Goal: Information Seeking & Learning: Learn about a topic

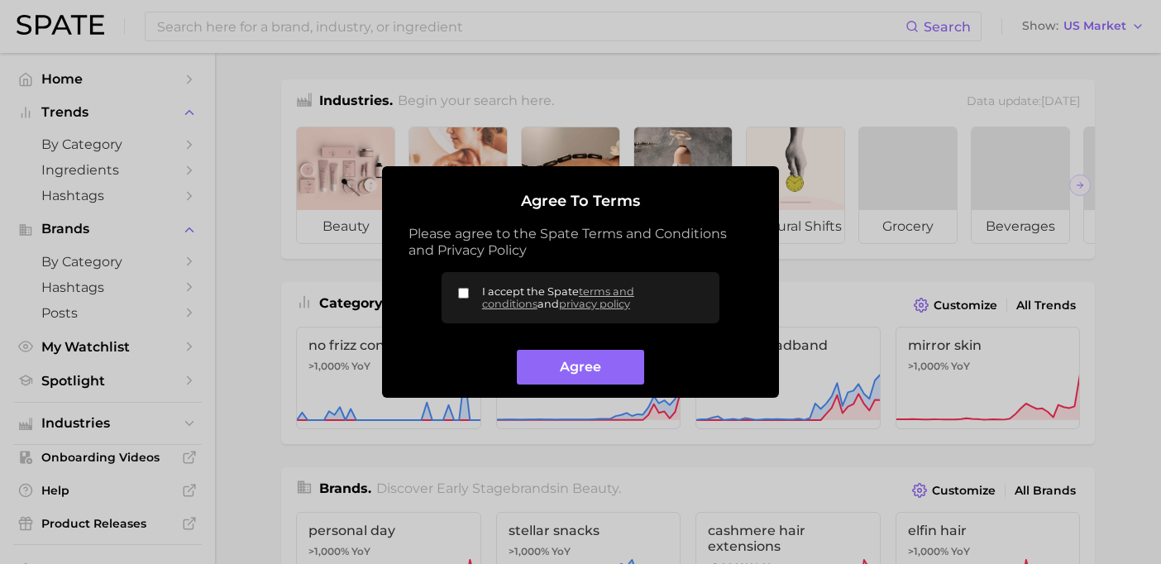
click at [463, 285] on label "I accept the Spate terms and conditions and privacy policy" at bounding box center [580, 297] width 278 height 51
click at [463, 288] on input "I accept the Spate terms and conditions and privacy policy" at bounding box center [463, 293] width 11 height 11
checkbox input "true"
click at [550, 370] on button "Agree" at bounding box center [580, 368] width 126 height 36
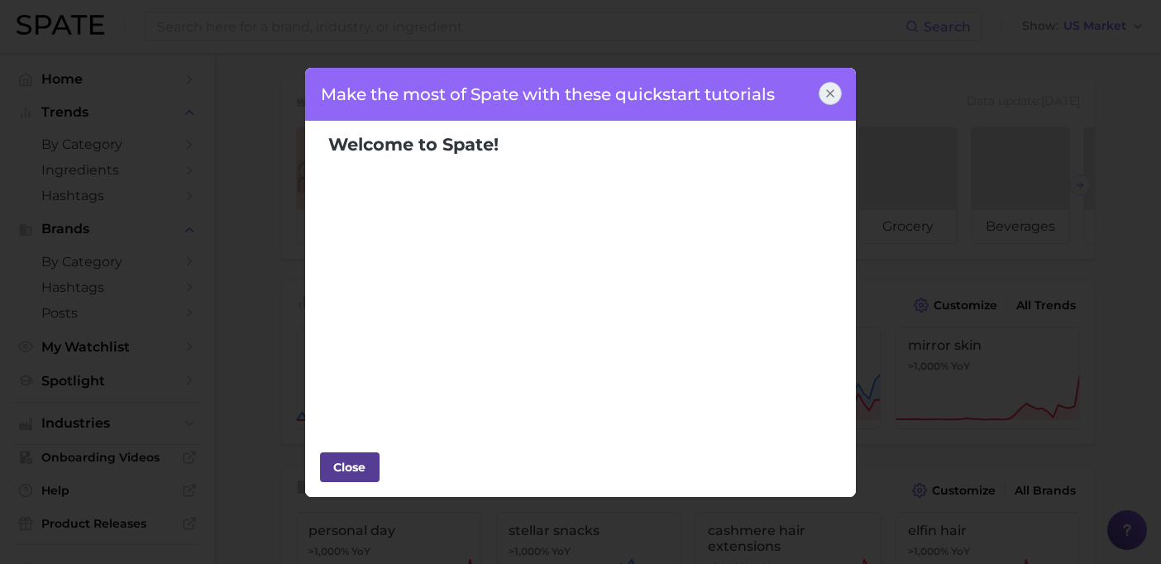
click at [352, 462] on div "Close" at bounding box center [350, 467] width 50 height 25
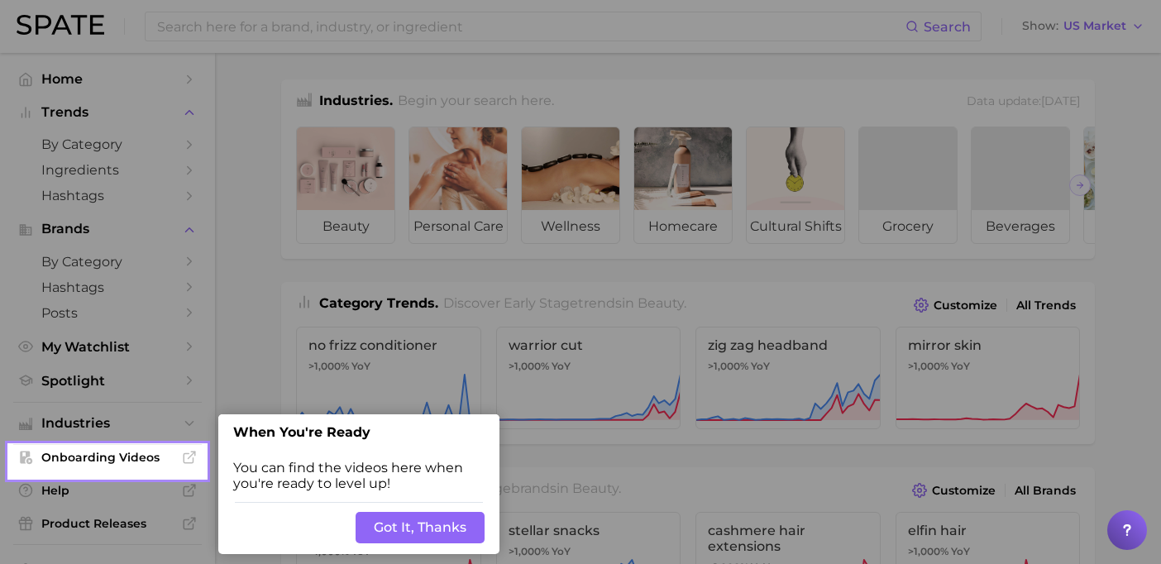
click at [415, 525] on button "Got It, Thanks" at bounding box center [419, 527] width 129 height 31
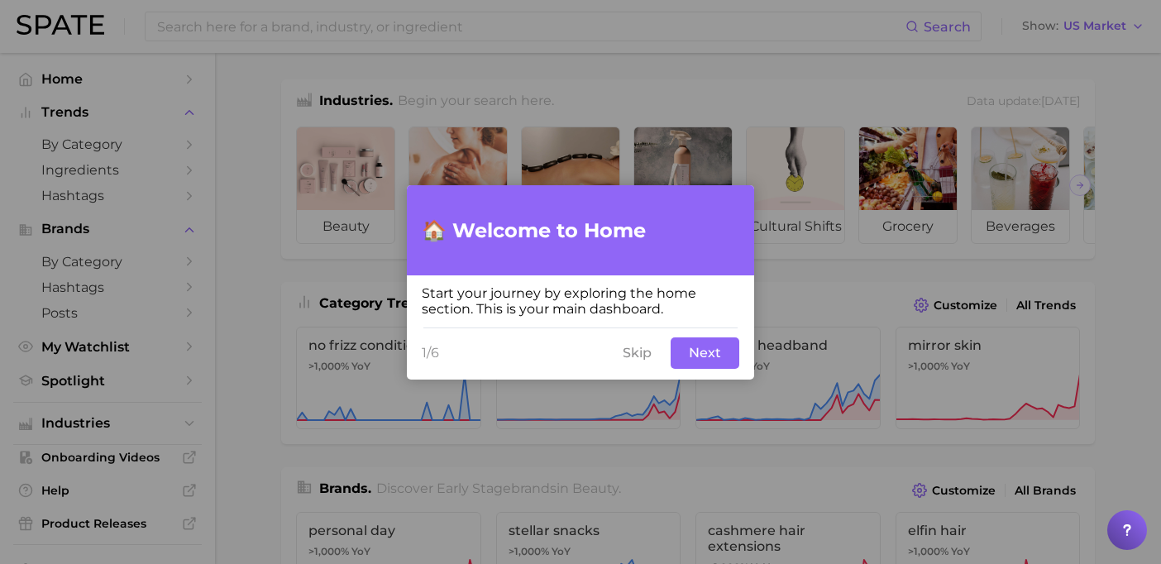
click at [646, 343] on button "Skip" at bounding box center [637, 352] width 49 height 31
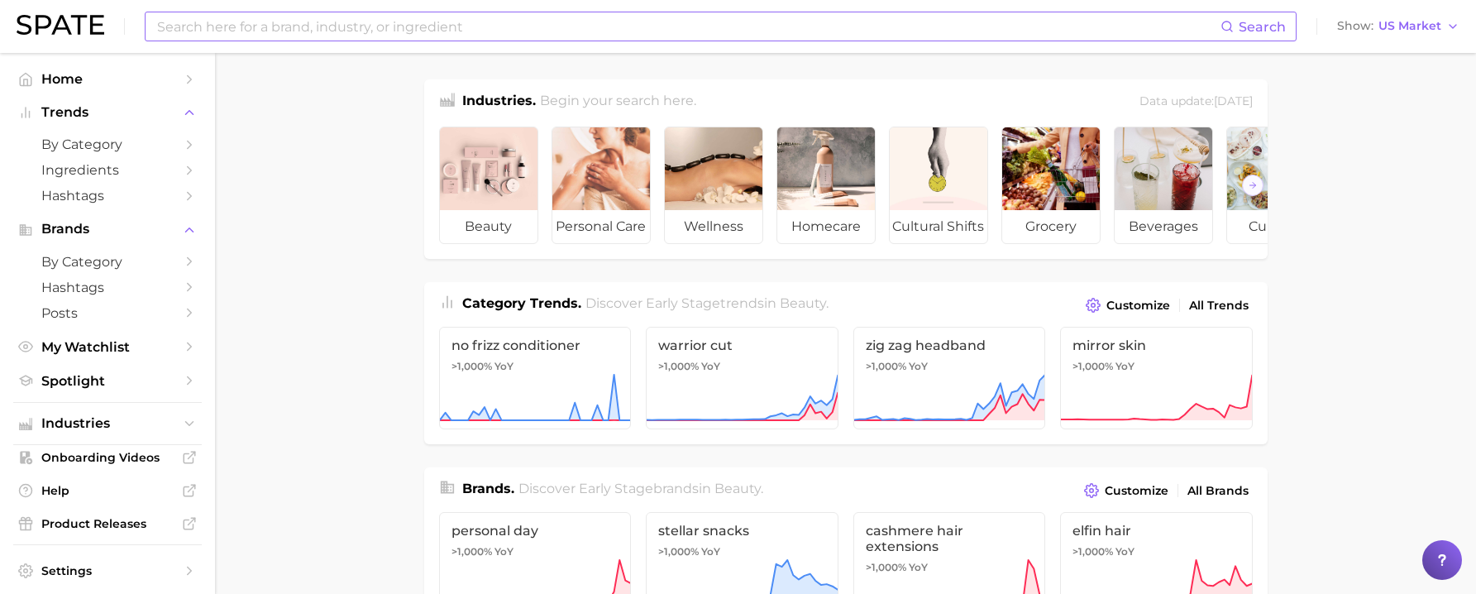
click at [250, 26] on input at bounding box center [687, 26] width 1065 height 28
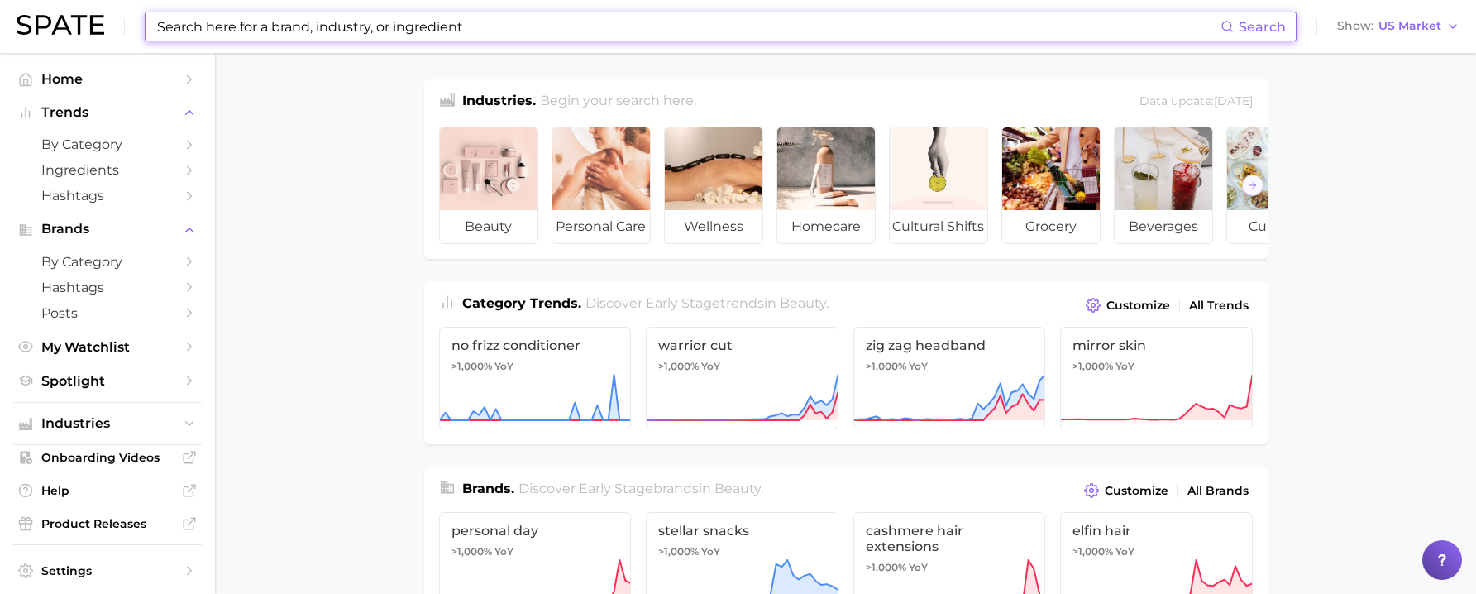
paste input "polynucleotides"
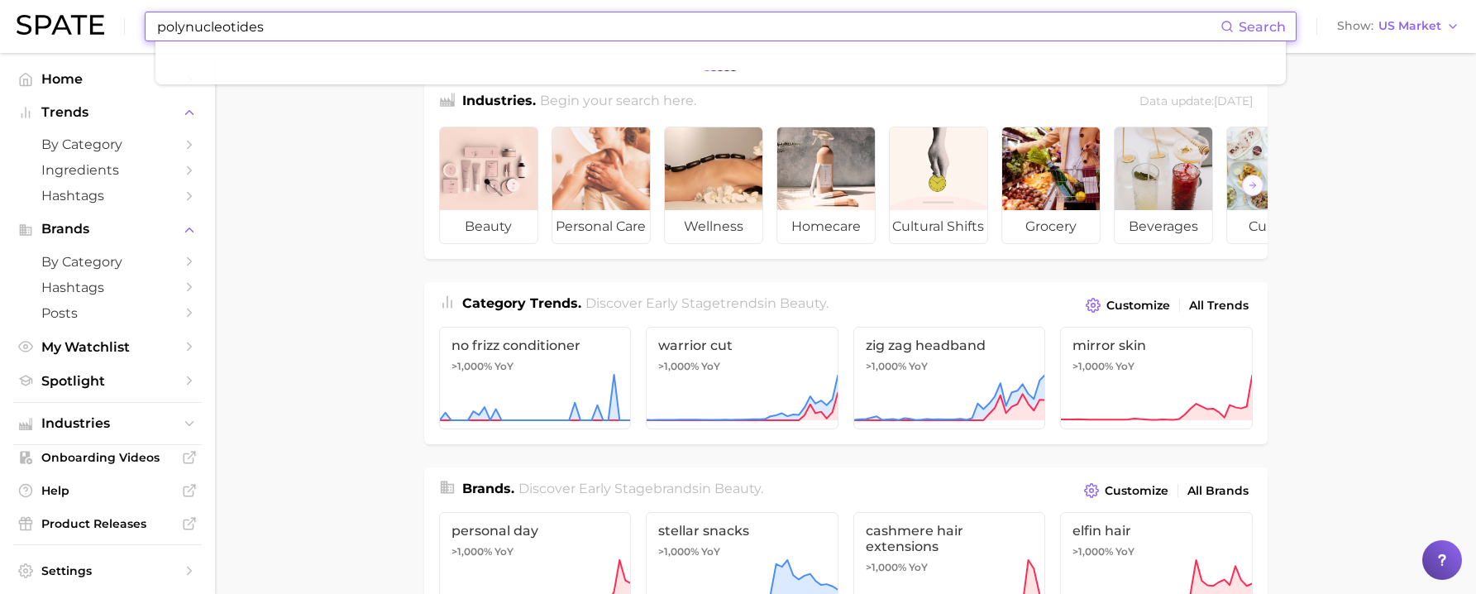
type input "polynucleotides"
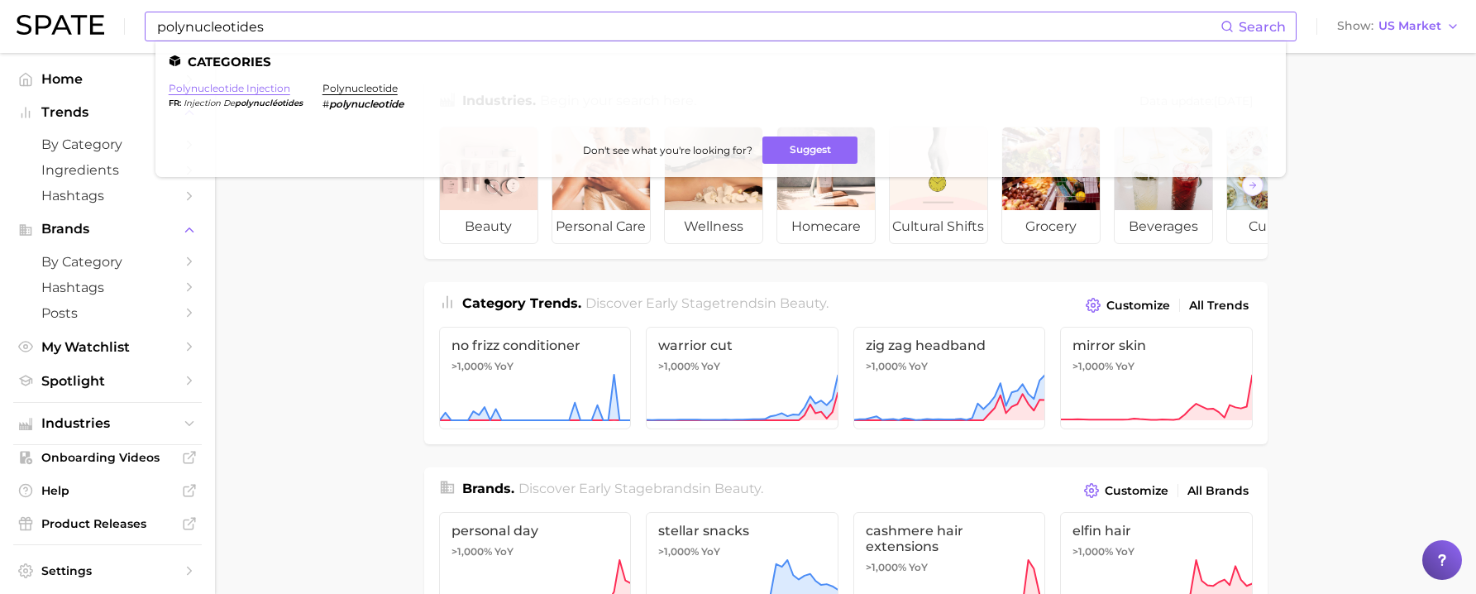
click at [256, 90] on link "polynucleotide injection" at bounding box center [230, 88] width 122 height 12
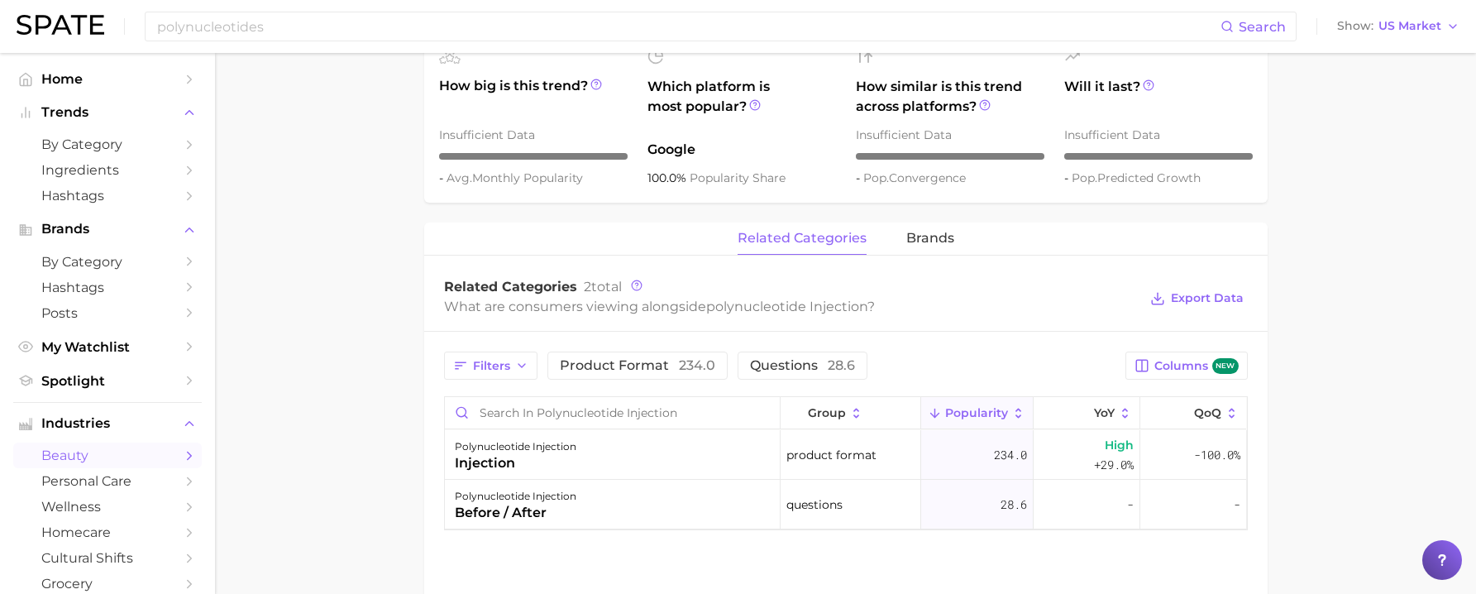
scroll to position [627, 0]
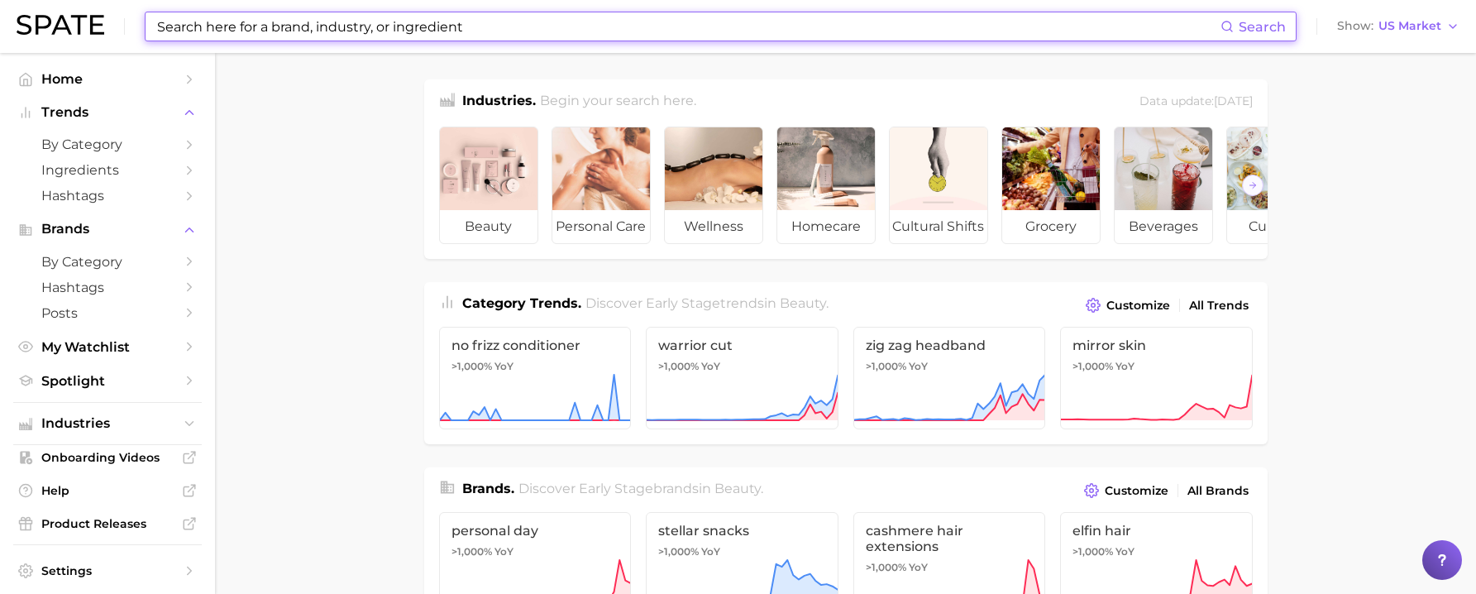
click at [365, 24] on input at bounding box center [687, 26] width 1065 height 28
paste input "Chrono-peptides"
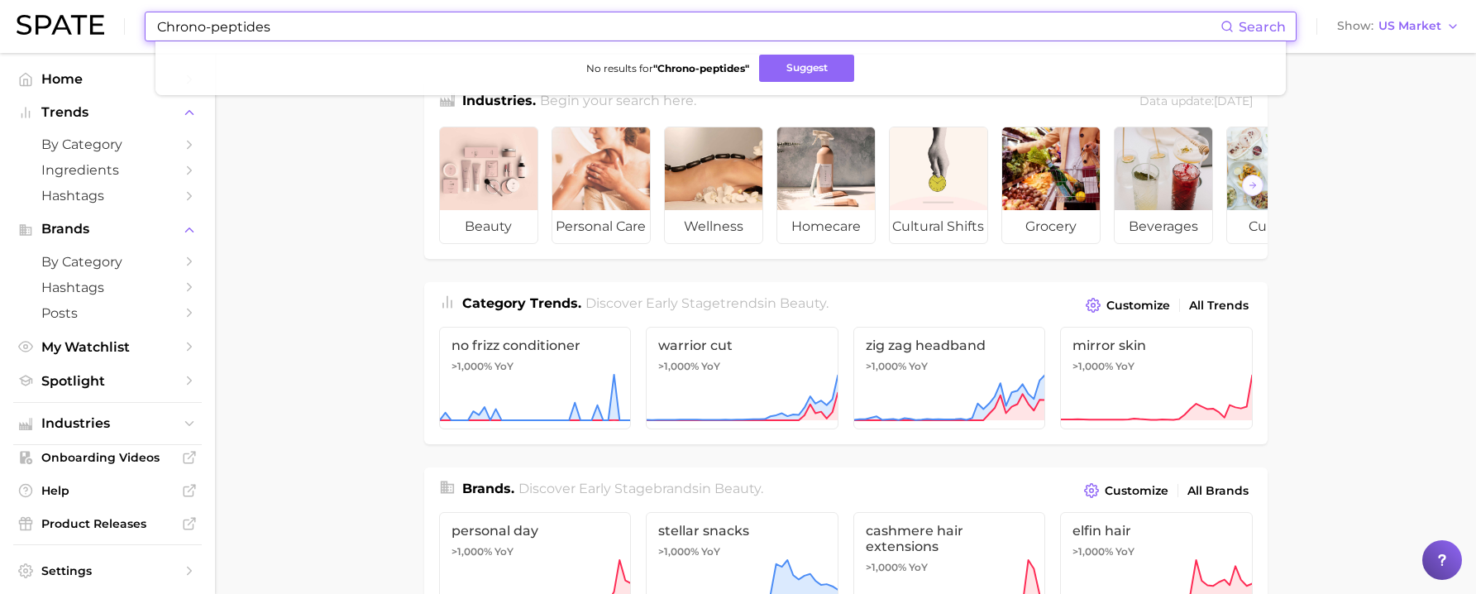
click at [212, 28] on input "Chrono-peptides" at bounding box center [687, 26] width 1065 height 28
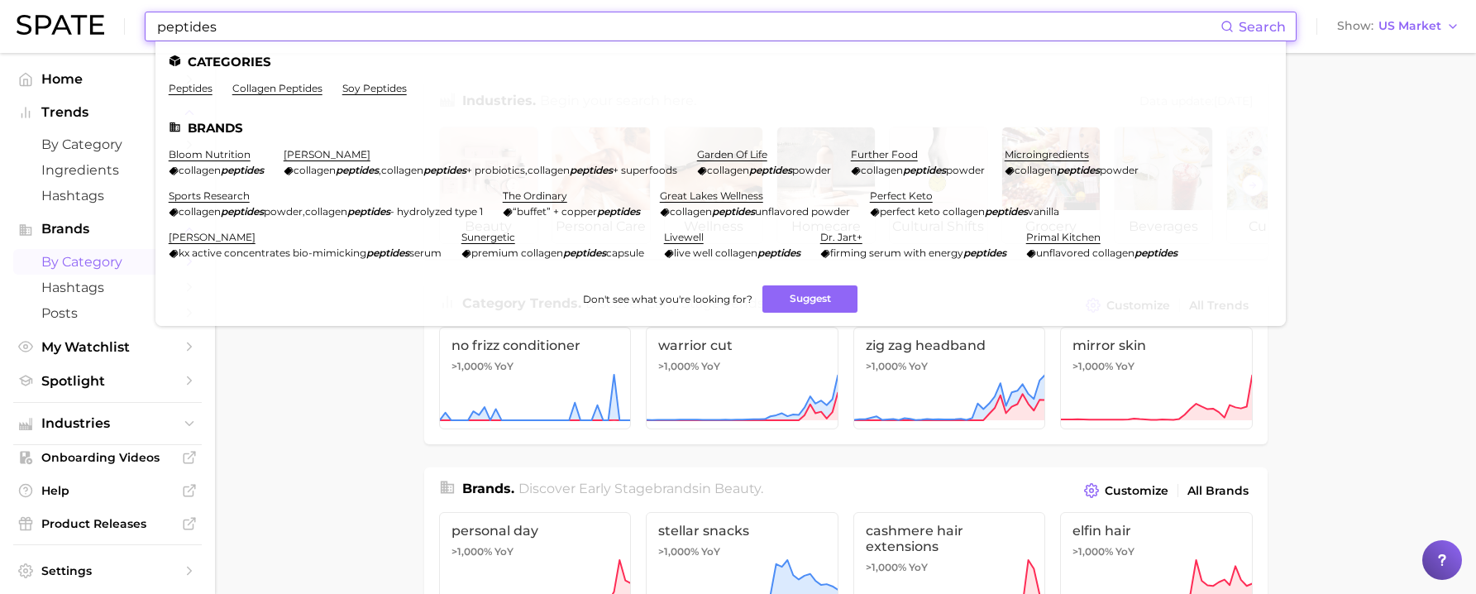
type input "peptides"
click at [125, 261] on span "by Category" at bounding box center [107, 262] width 132 height 16
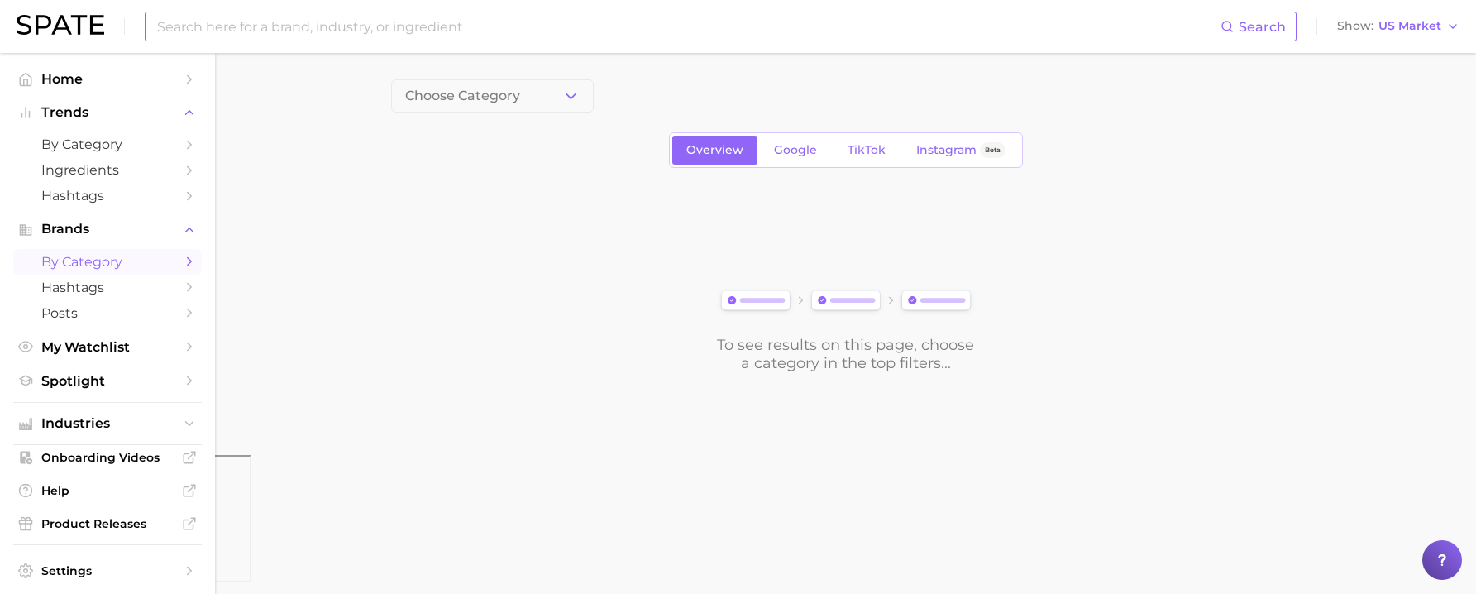
click at [248, 19] on input at bounding box center [687, 26] width 1065 height 28
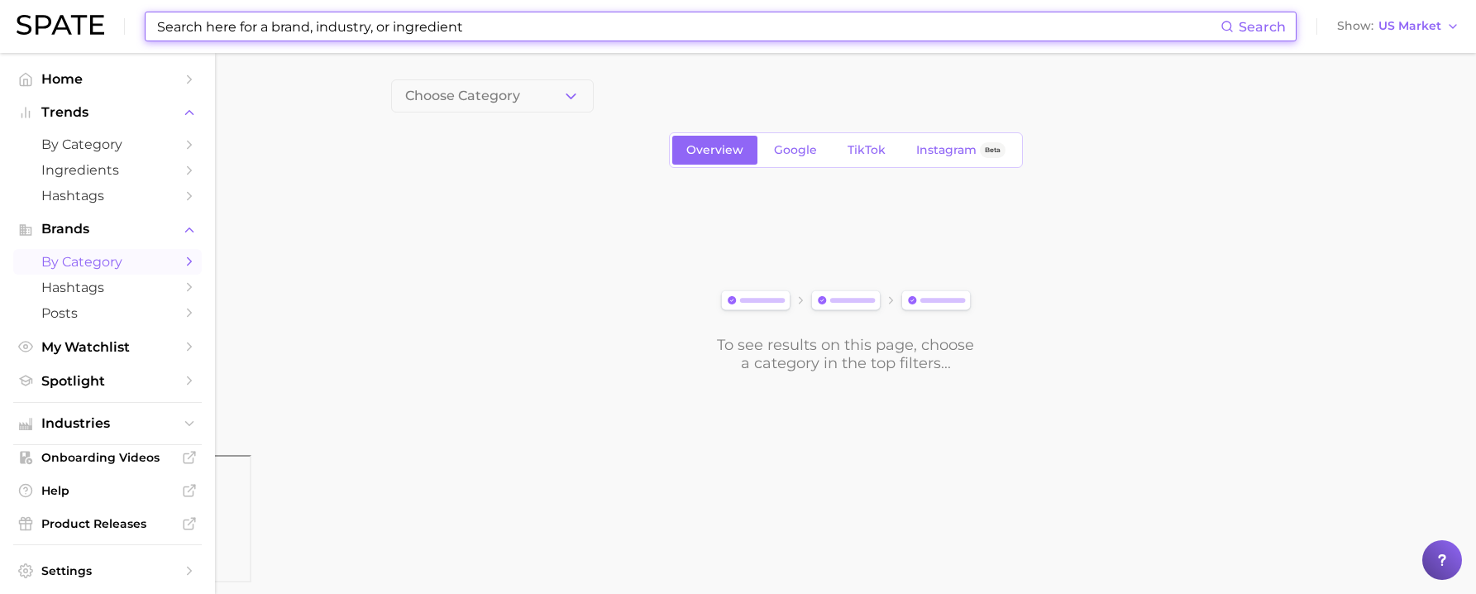
paste input "Chrono-peptides"
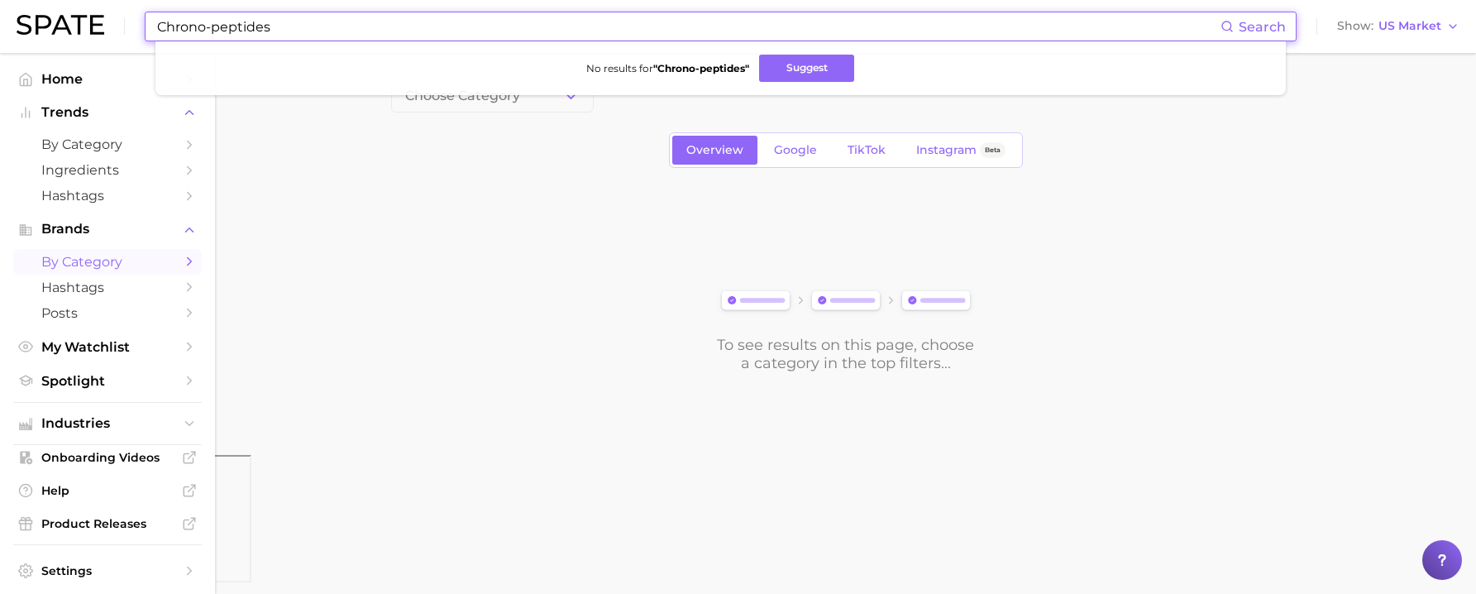
drag, startPoint x: 210, startPoint y: 29, endPoint x: 114, endPoint y: 45, distance: 97.2
click at [114, 45] on div "Chrono-peptides Search No results for " Chrono-peptides " Suggest Show US Market" at bounding box center [738, 26] width 1443 height 53
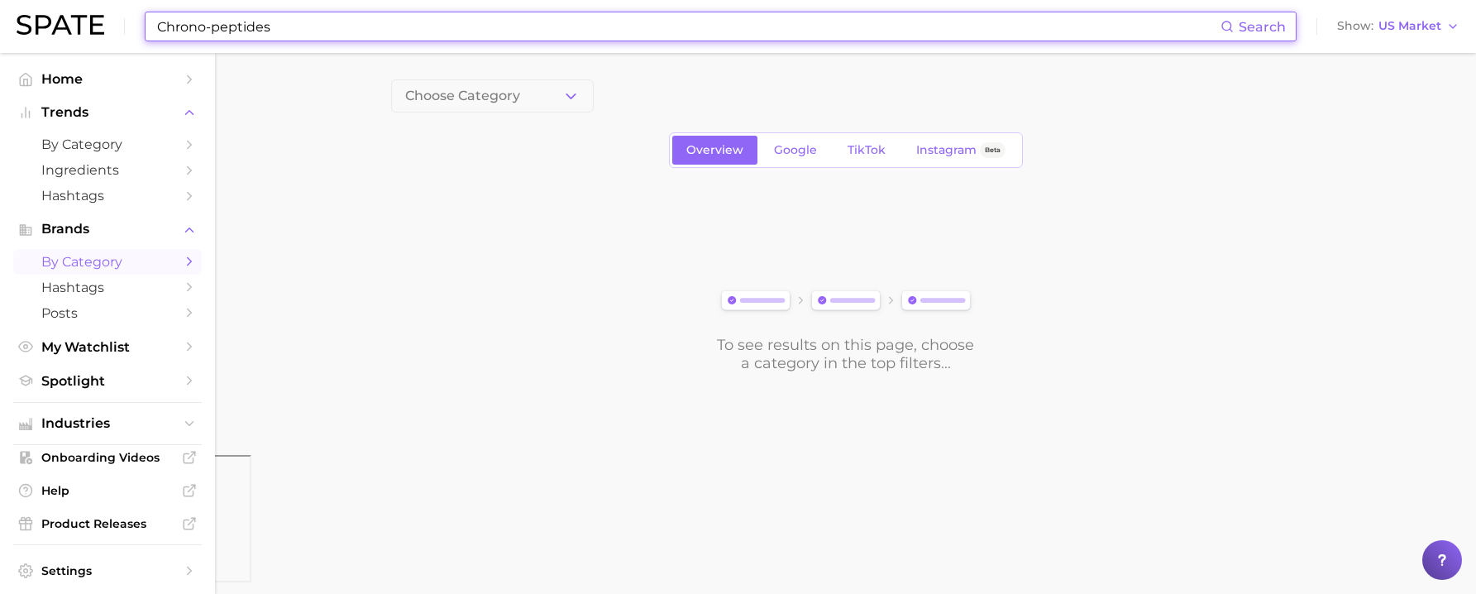
click at [212, 21] on input "Chrono-peptides" at bounding box center [687, 26] width 1065 height 28
drag, startPoint x: 212, startPoint y: 22, endPoint x: 167, endPoint y: 22, distance: 45.5
click at [167, 22] on input "Chrono-peptides" at bounding box center [687, 26] width 1065 height 28
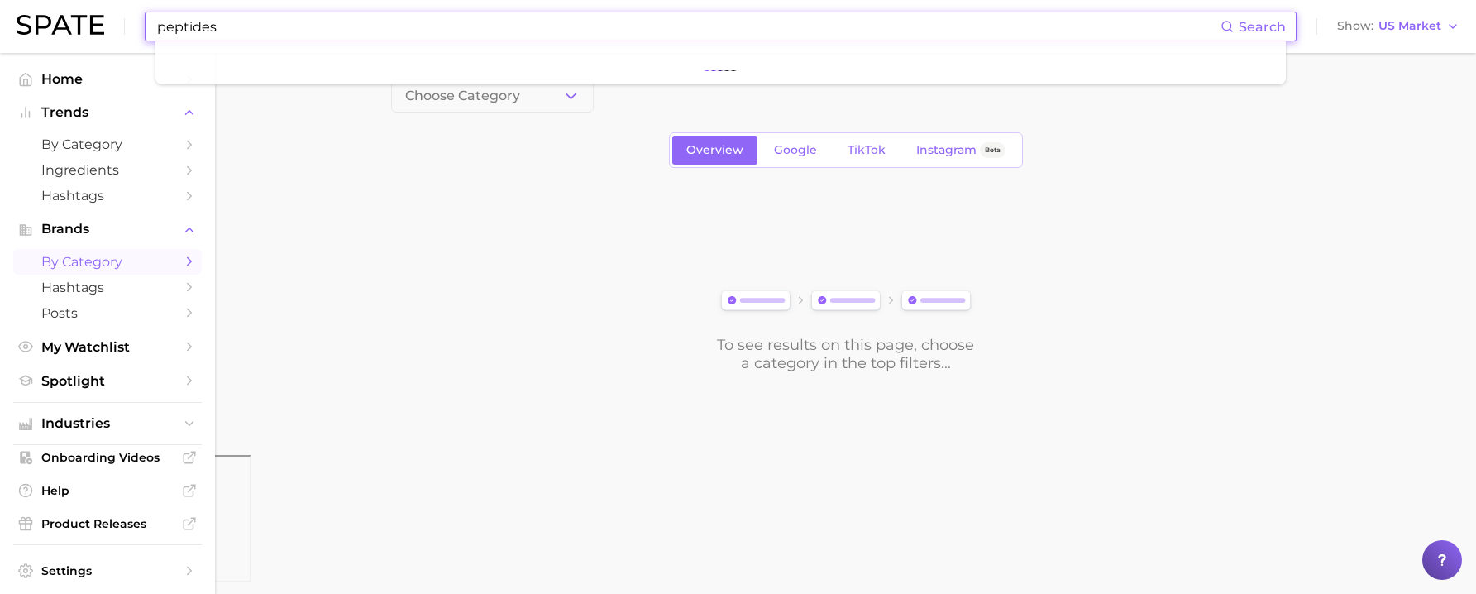
type input "peptides"
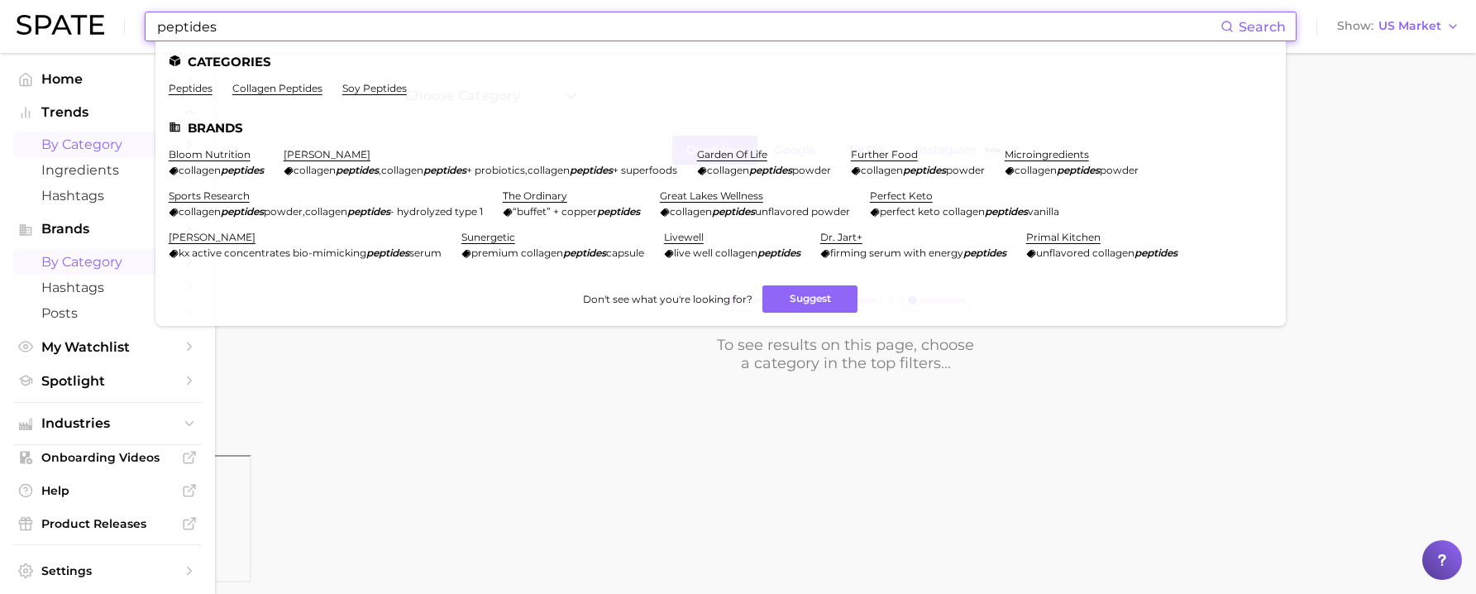
click at [84, 148] on span "by Category" at bounding box center [107, 144] width 132 height 16
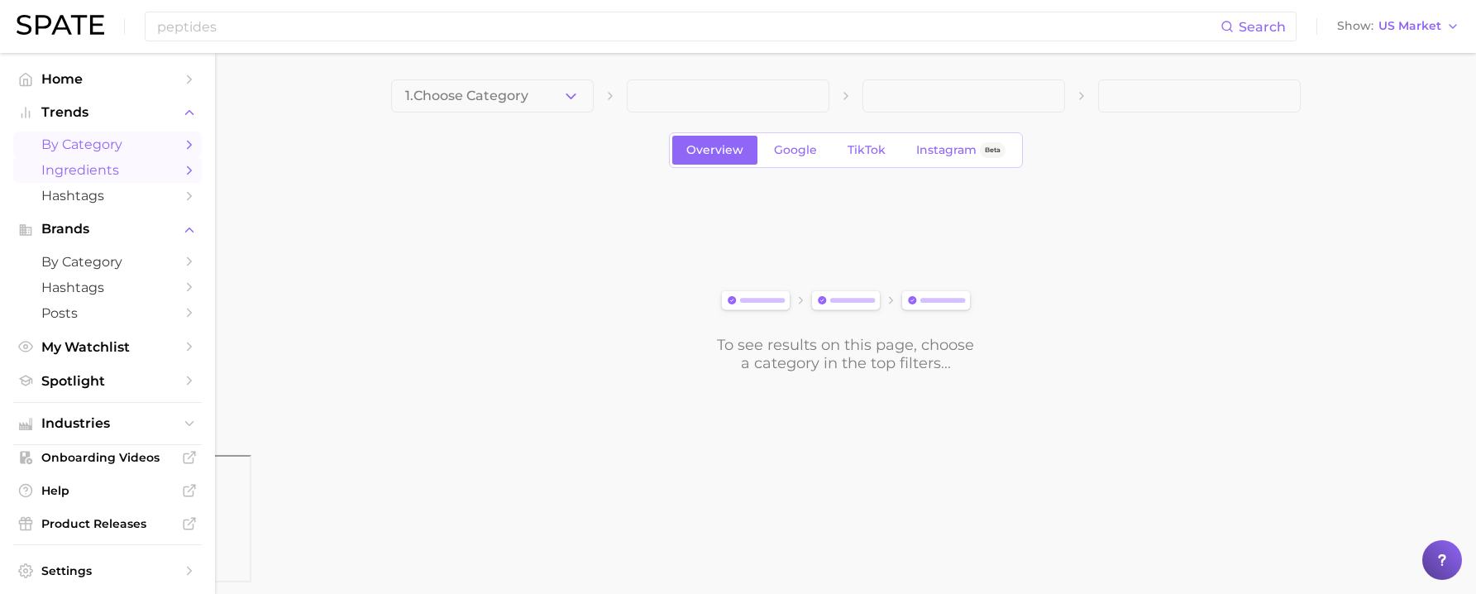
click at [85, 162] on span "Ingredients" at bounding box center [107, 170] width 132 height 16
click at [86, 195] on span "Hashtags" at bounding box center [107, 196] width 132 height 16
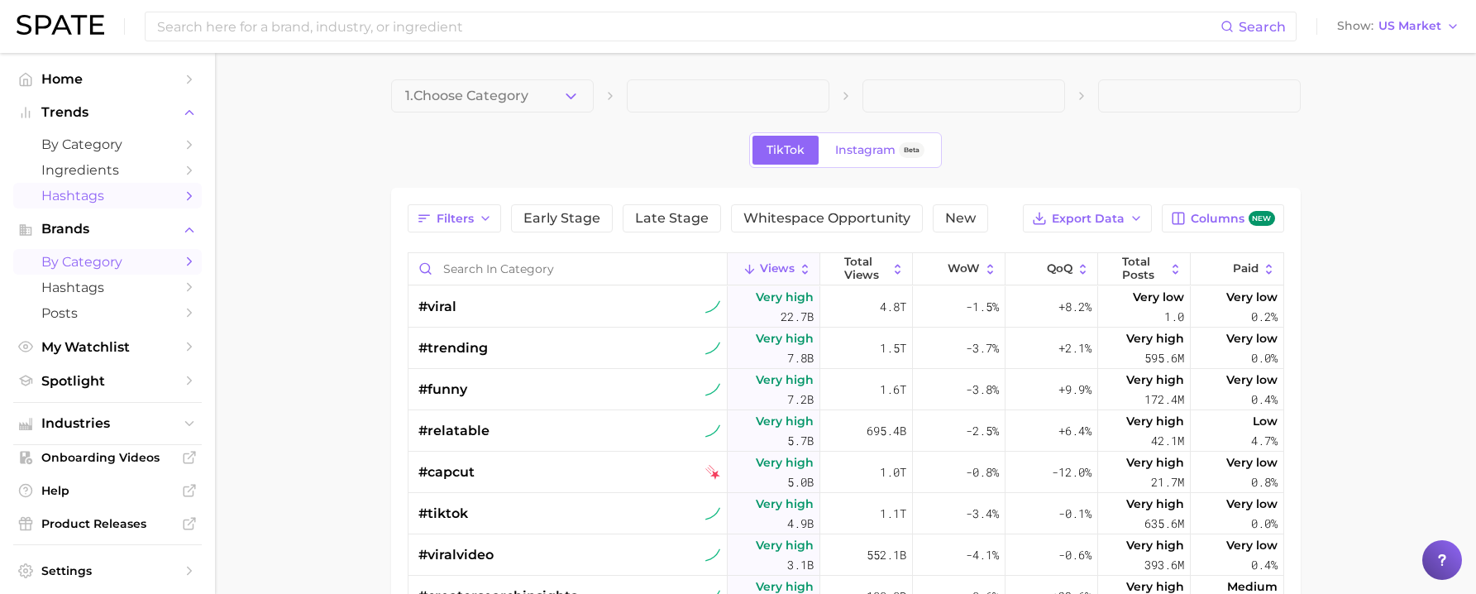
click at [87, 260] on span "by Category" at bounding box center [107, 262] width 132 height 16
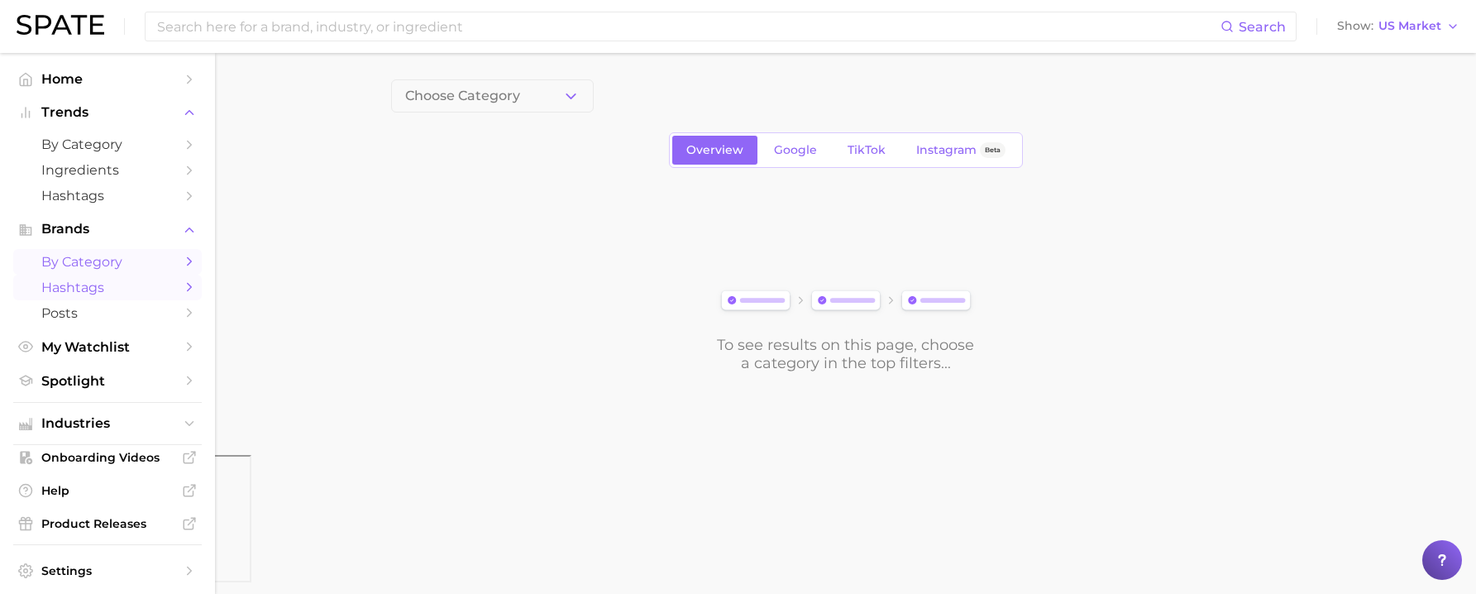
click at [91, 281] on span "Hashtags" at bounding box center [107, 287] width 132 height 16
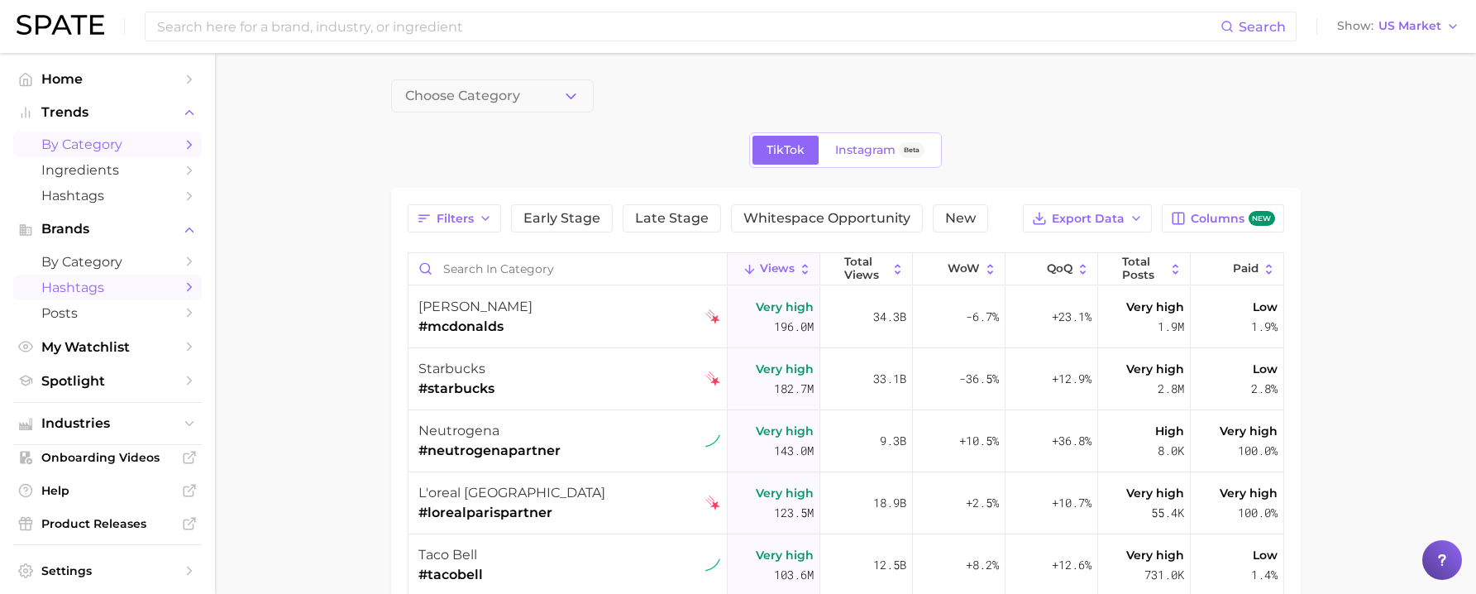
click at [87, 143] on span "by Category" at bounding box center [107, 144] width 132 height 16
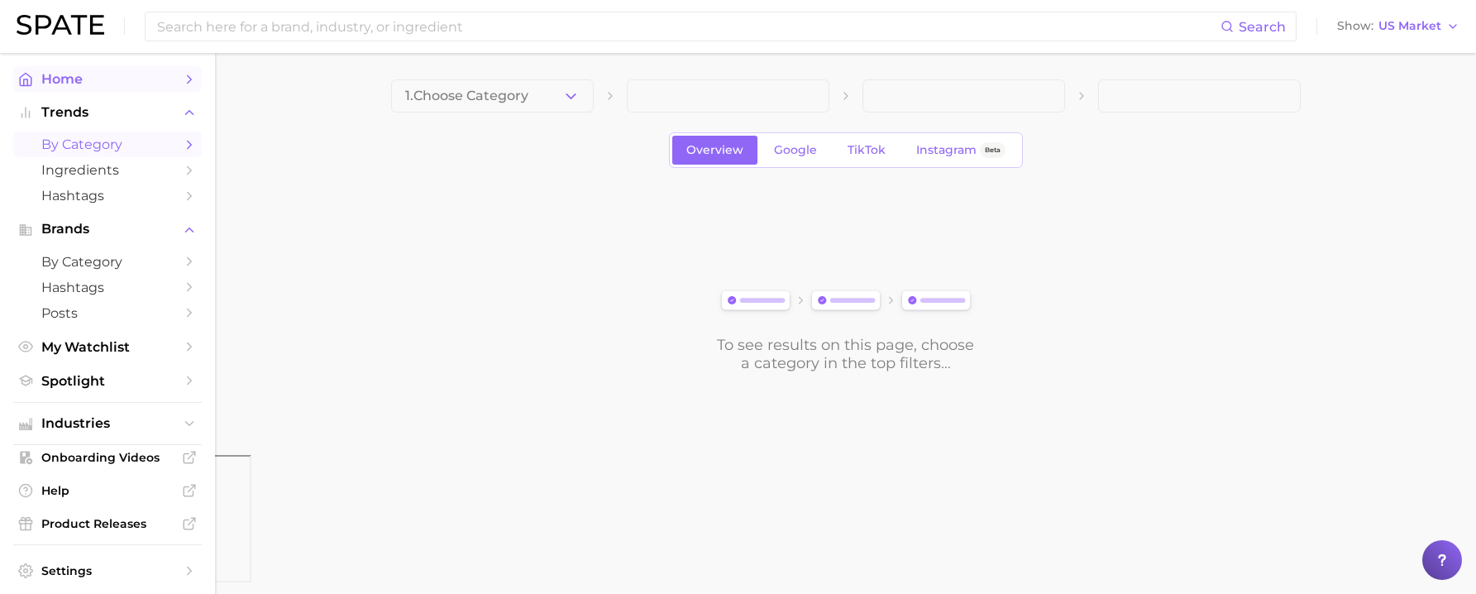
click at [99, 66] on link "Home" at bounding box center [107, 79] width 188 height 26
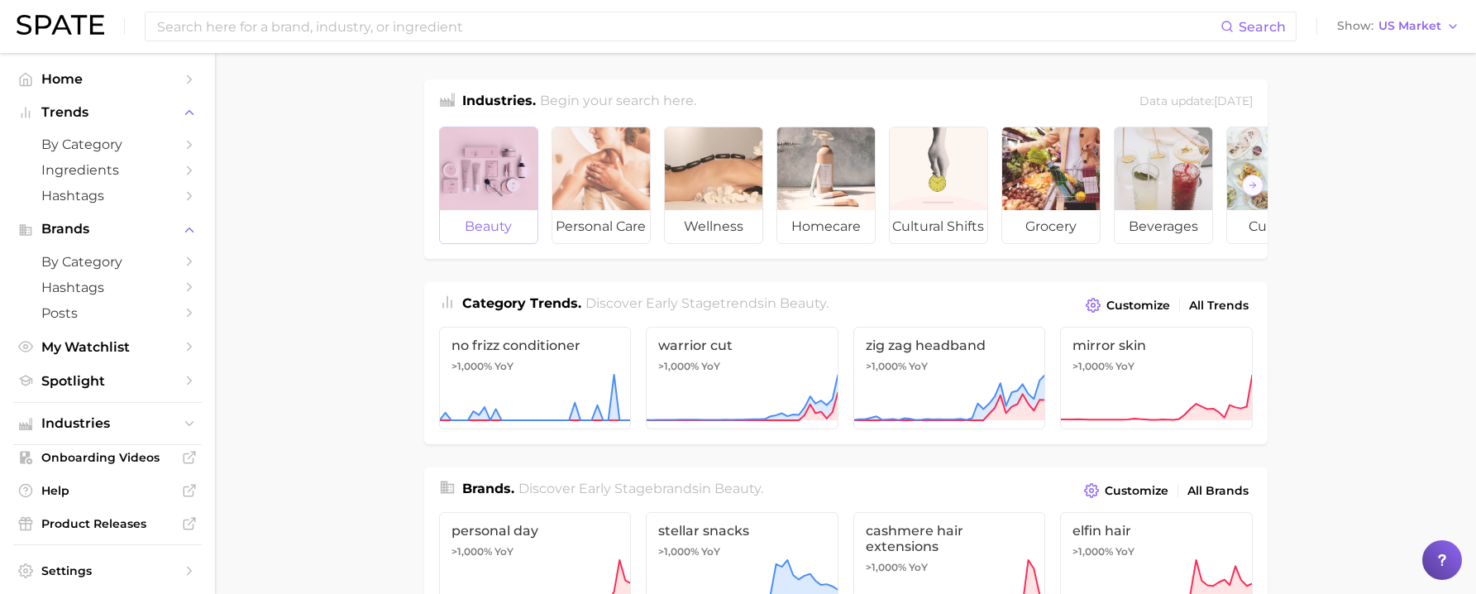
click at [508, 141] on div at bounding box center [489, 168] width 98 height 83
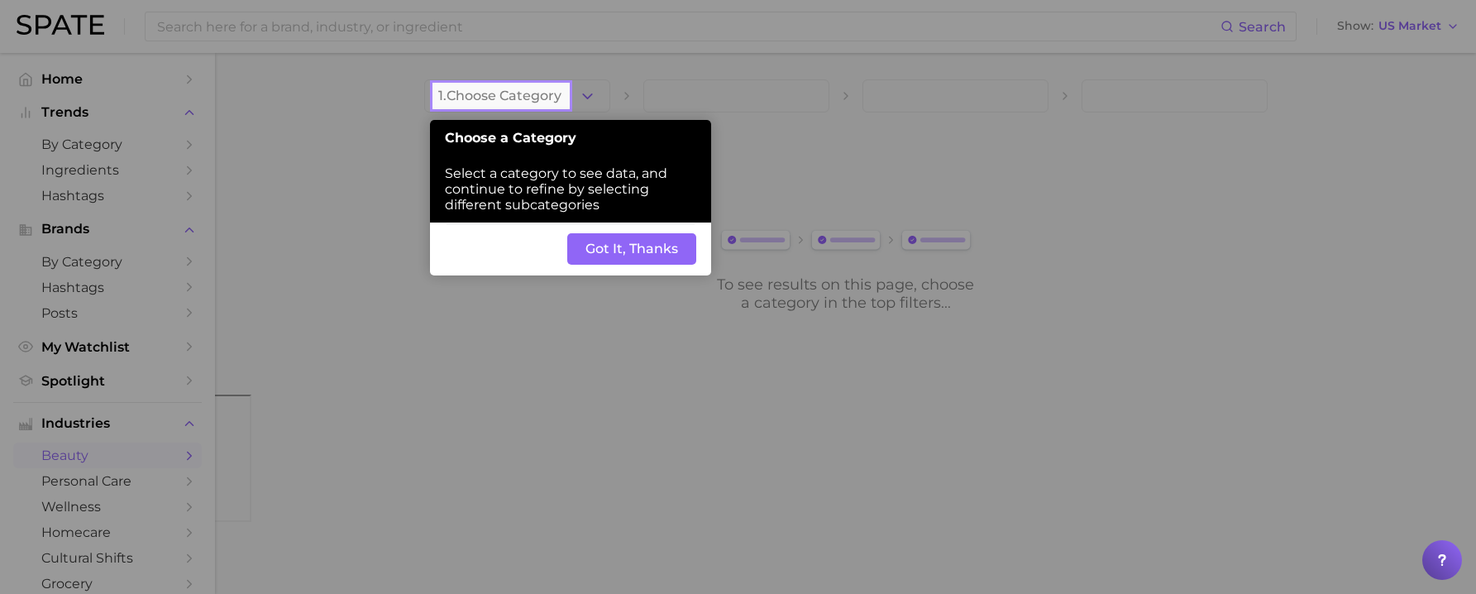
click at [604, 255] on button "Got It, Thanks" at bounding box center [631, 248] width 129 height 31
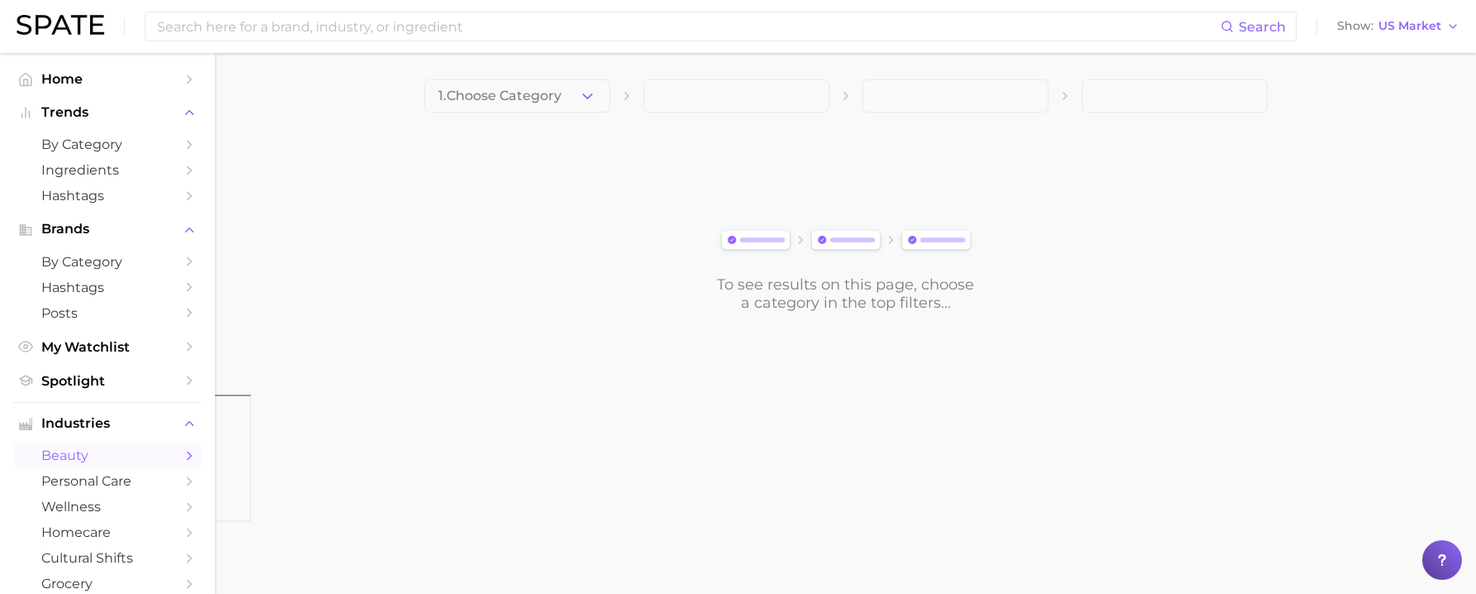
click at [680, 98] on span at bounding box center [736, 95] width 186 height 33
click at [182, 454] on icon "Sidebar" at bounding box center [189, 455] width 15 height 15
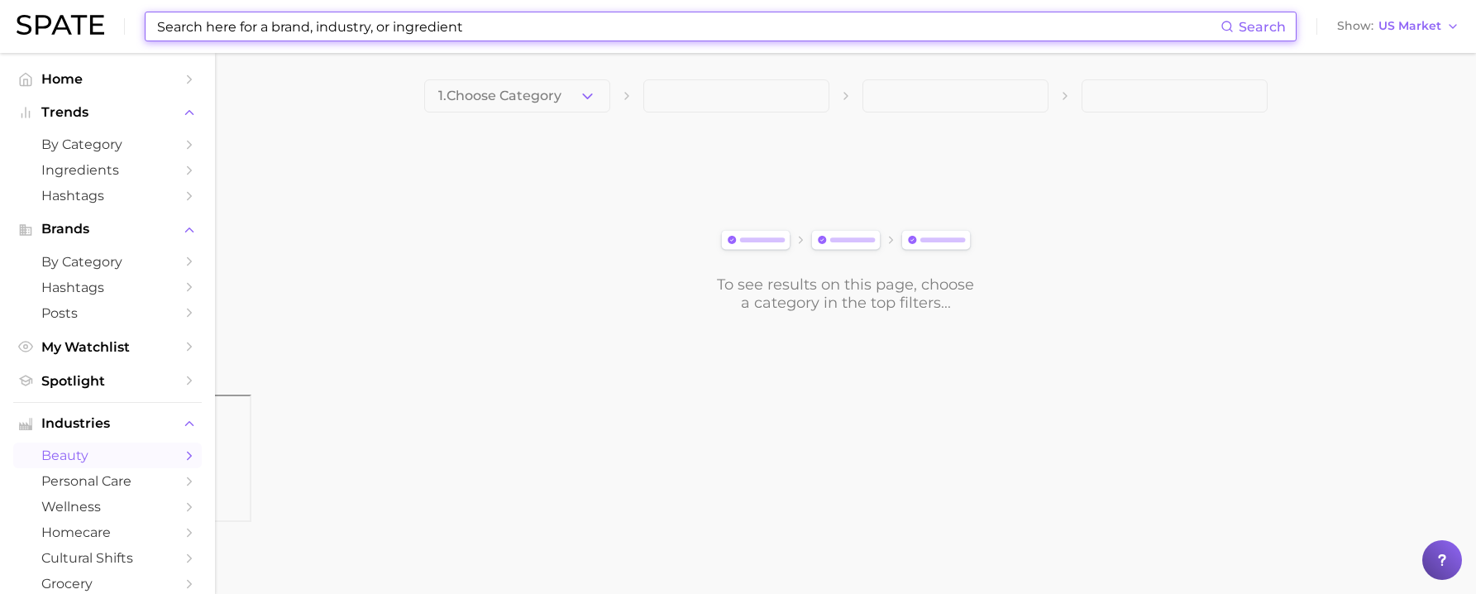
click at [762, 35] on input at bounding box center [687, 26] width 1065 height 28
paste input "Chrono-peptides"
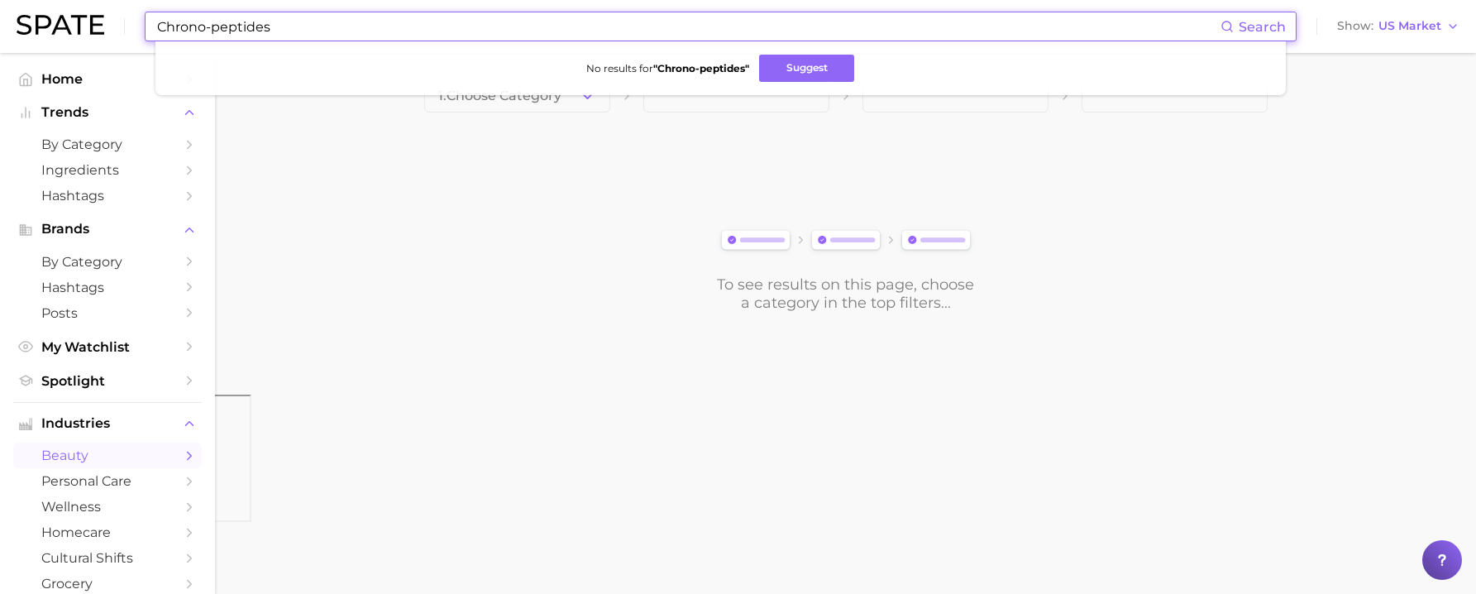
drag, startPoint x: 209, startPoint y: 31, endPoint x: 156, endPoint y: 31, distance: 52.9
click at [156, 31] on input "Chrono-peptides" at bounding box center [687, 26] width 1065 height 28
type input "peptides"
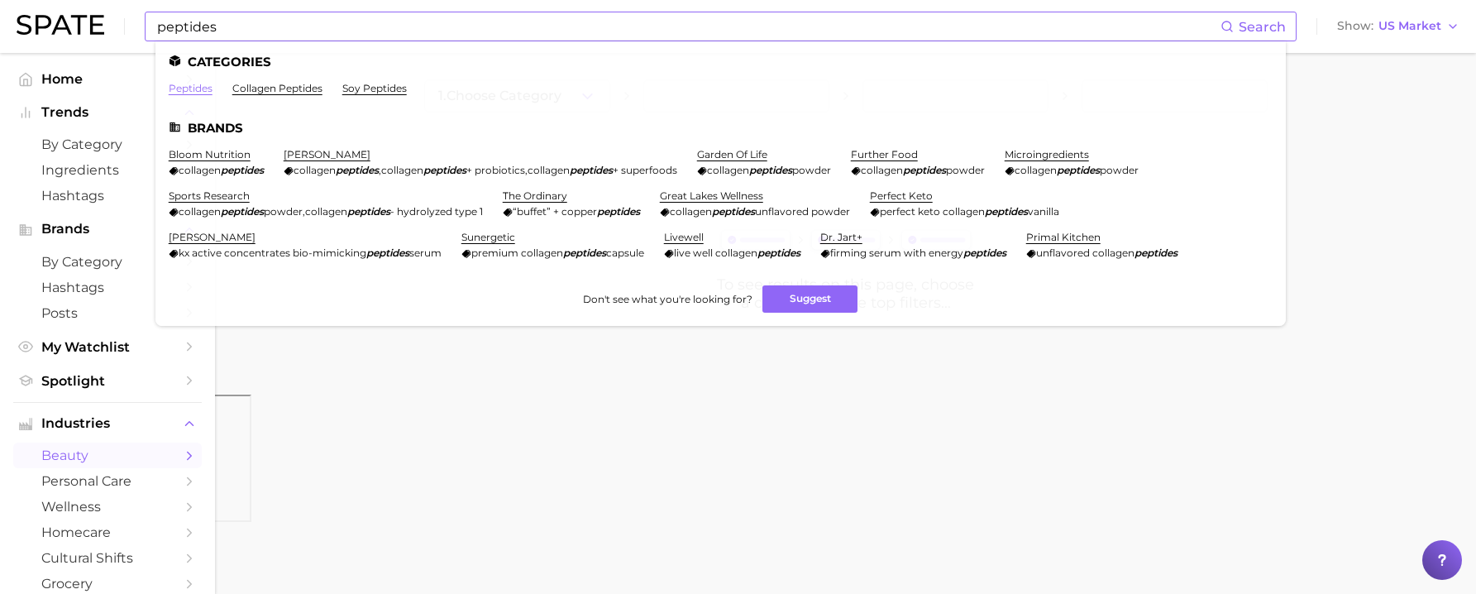
click at [188, 88] on link "peptides" at bounding box center [191, 88] width 44 height 12
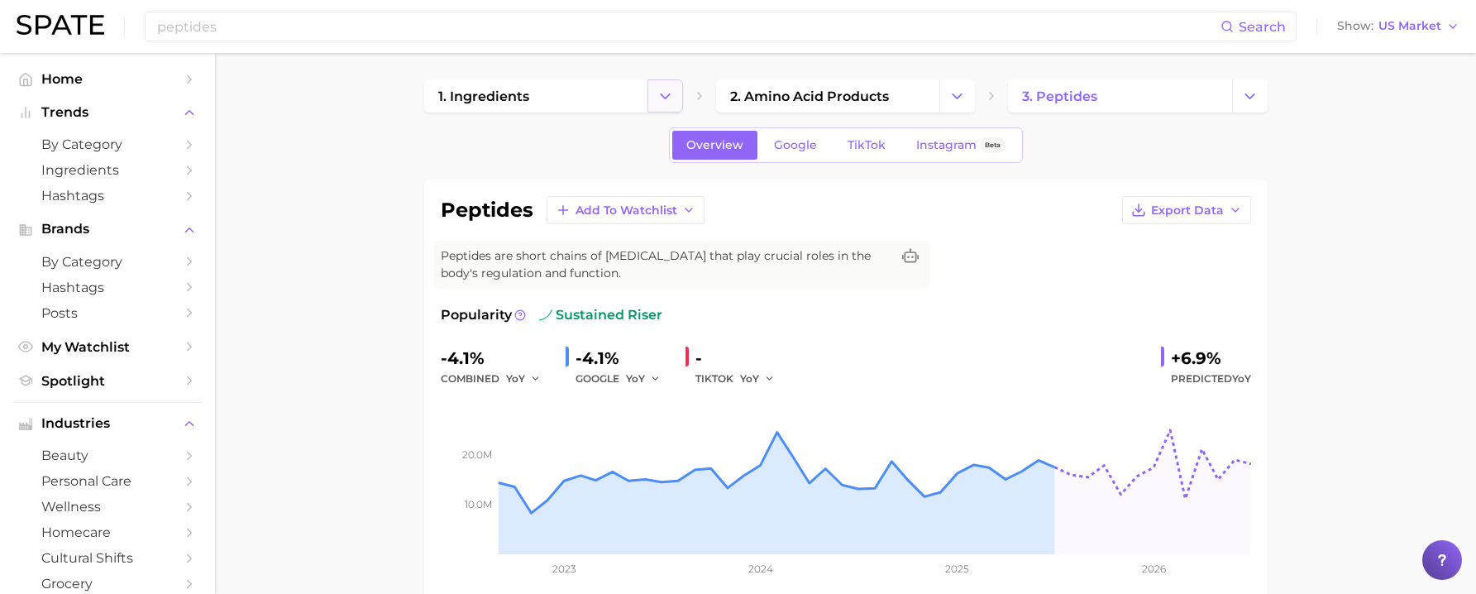
click at [664, 98] on polyline "Change Category" at bounding box center [665, 95] width 9 height 4
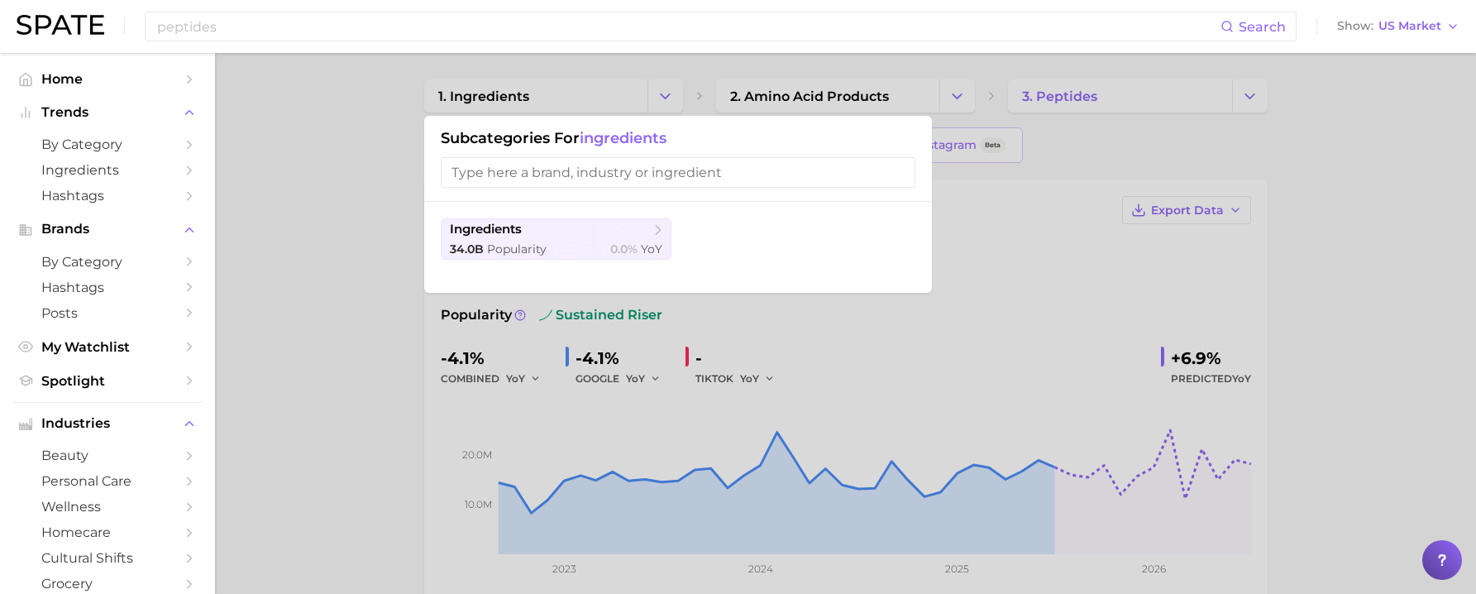
click at [686, 66] on div at bounding box center [738, 297] width 1476 height 594
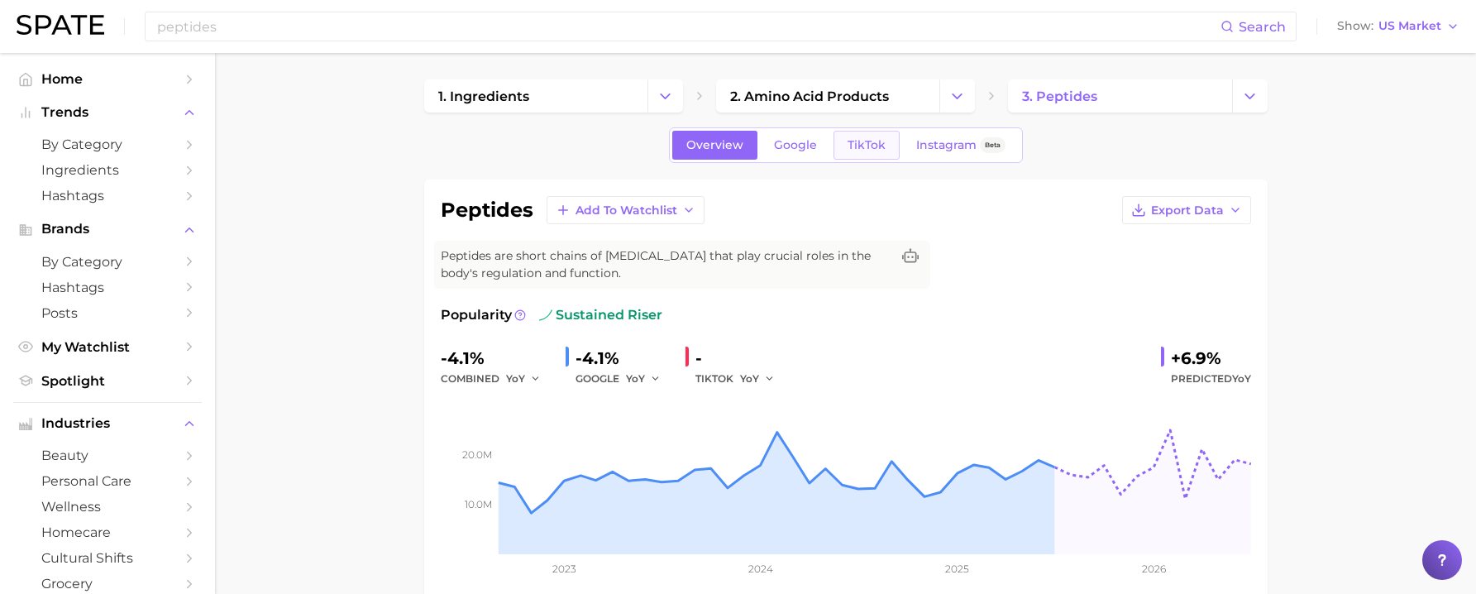
click at [868, 146] on span "TikTok" at bounding box center [866, 145] width 38 height 14
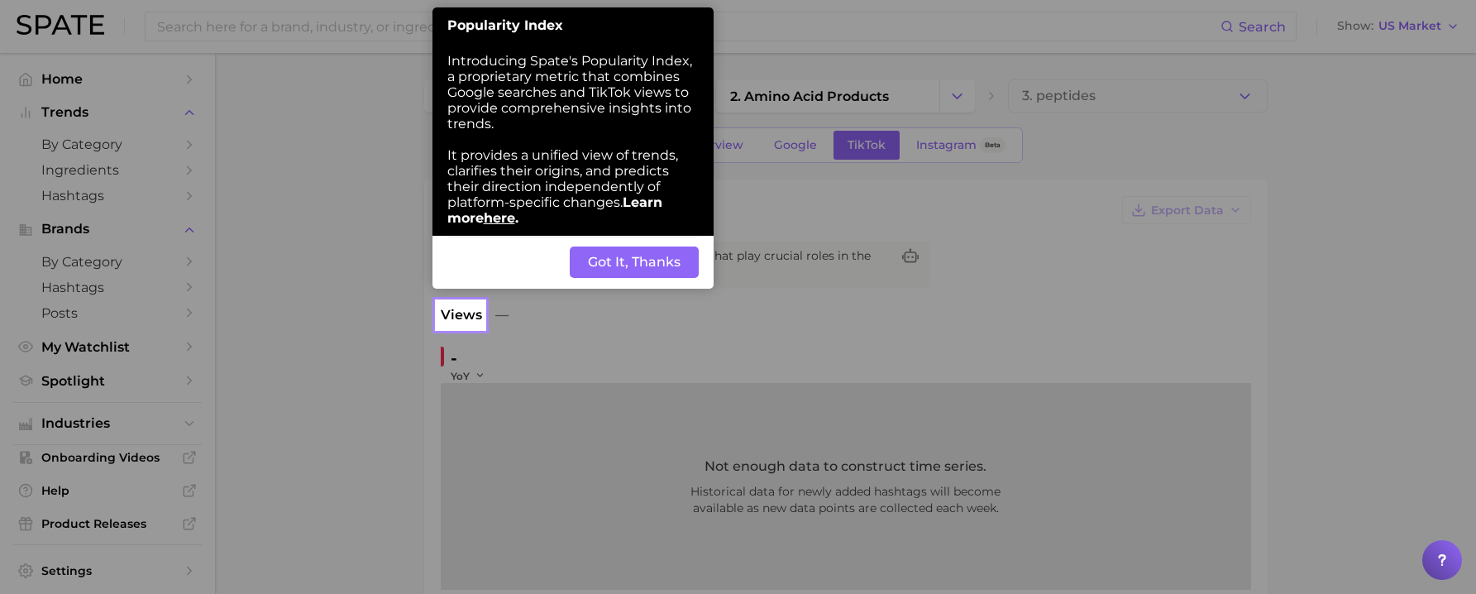
click at [656, 255] on button "Got It, Thanks" at bounding box center [634, 261] width 129 height 31
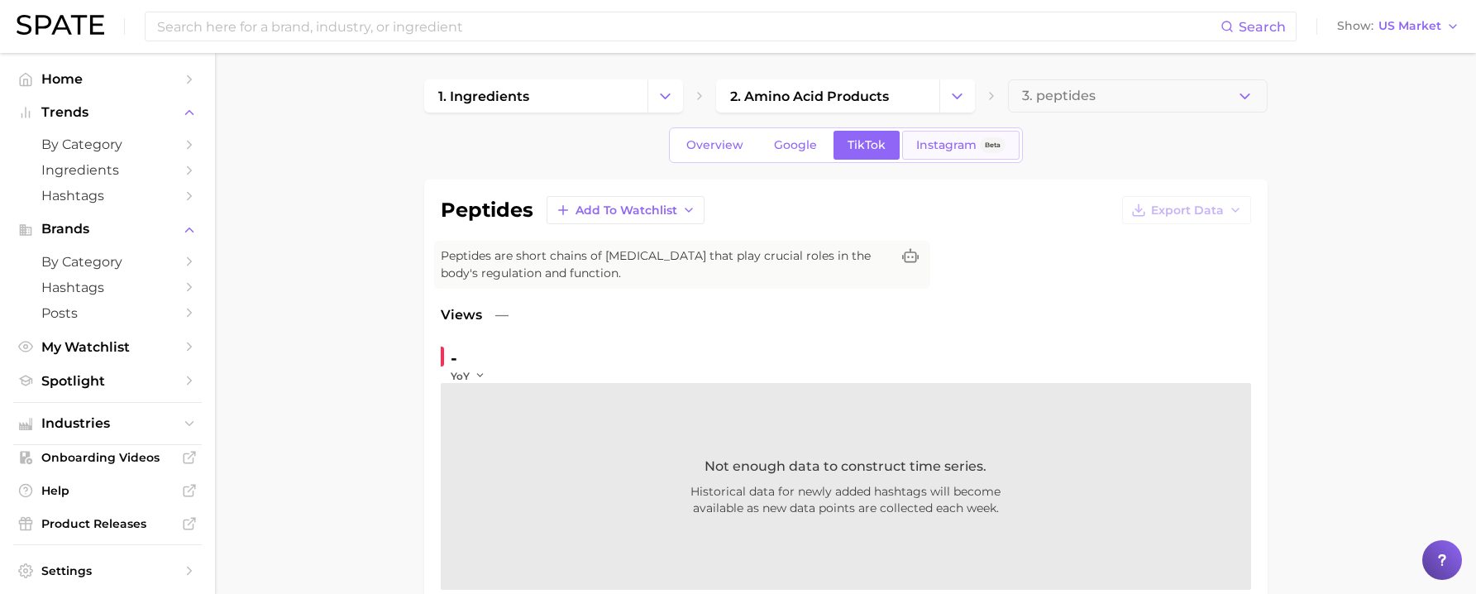
click at [942, 146] on span "Instagram" at bounding box center [946, 145] width 60 height 14
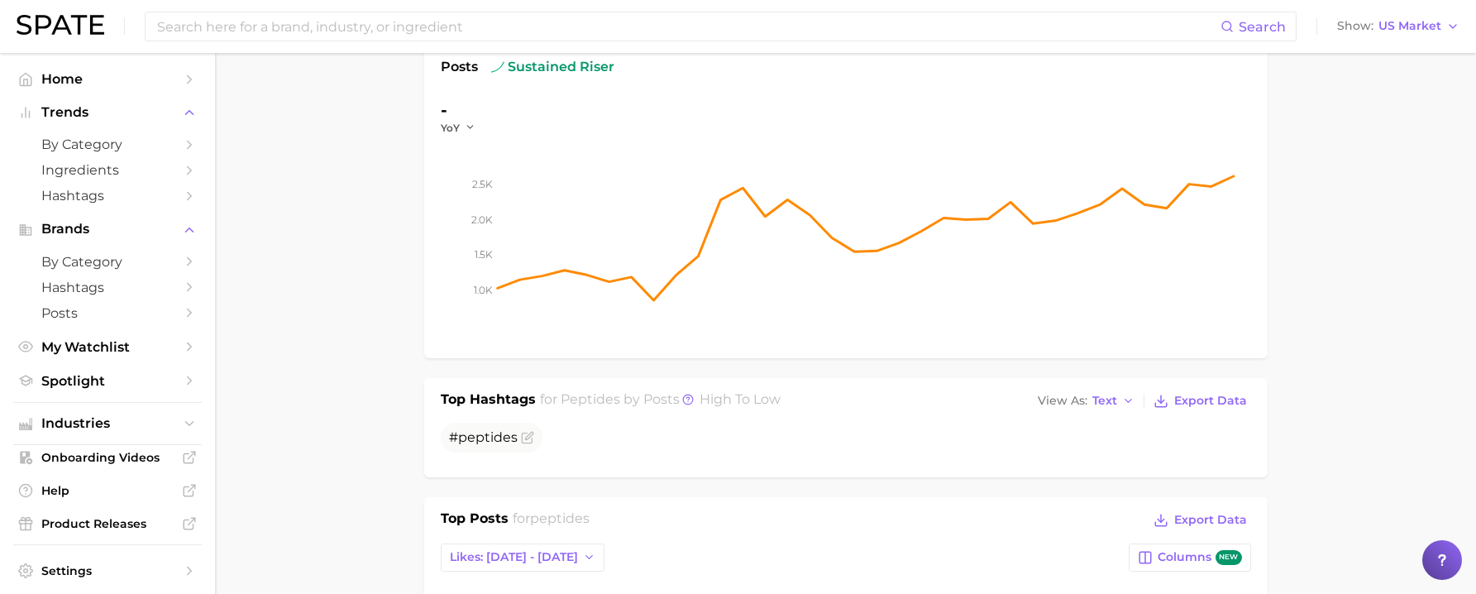
scroll to position [253, 0]
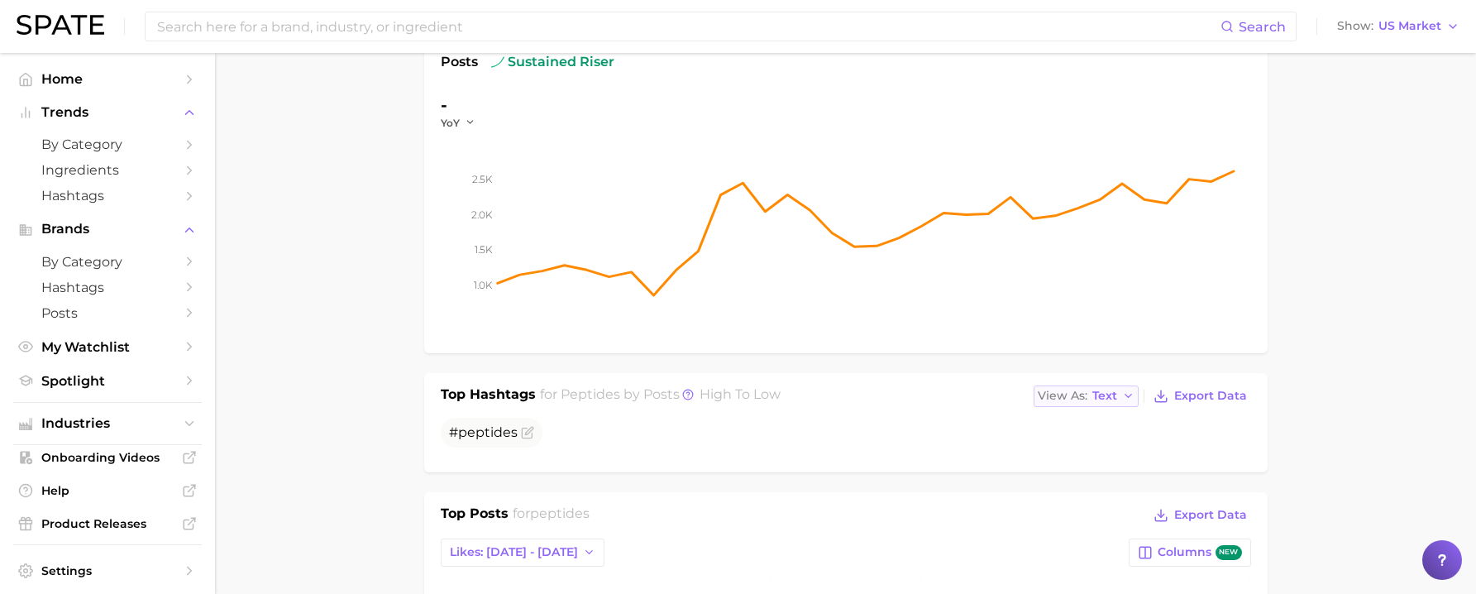
click at [1129, 394] on icon "button" at bounding box center [1128, 395] width 13 height 13
click at [1114, 456] on button "Table" at bounding box center [1124, 453] width 182 height 30
click at [1117, 394] on span "Table" at bounding box center [1100, 395] width 33 height 9
click at [1114, 427] on button "Text" at bounding box center [1116, 423] width 182 height 30
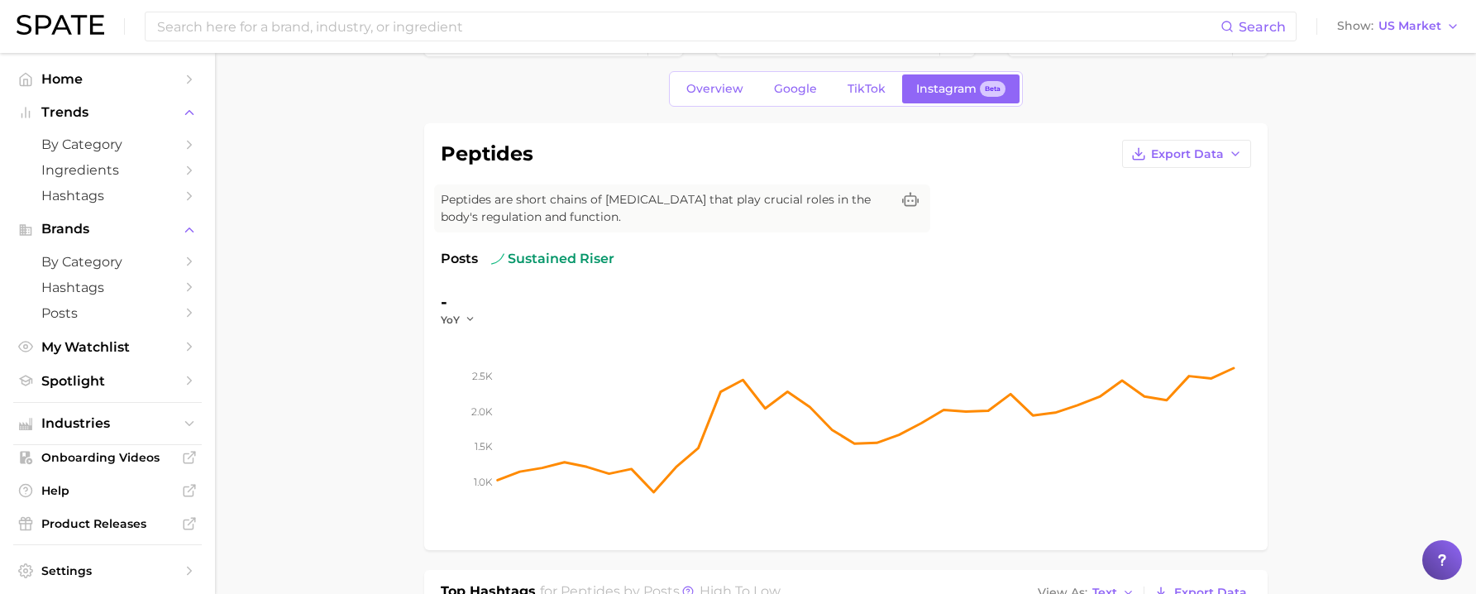
scroll to position [0, 0]
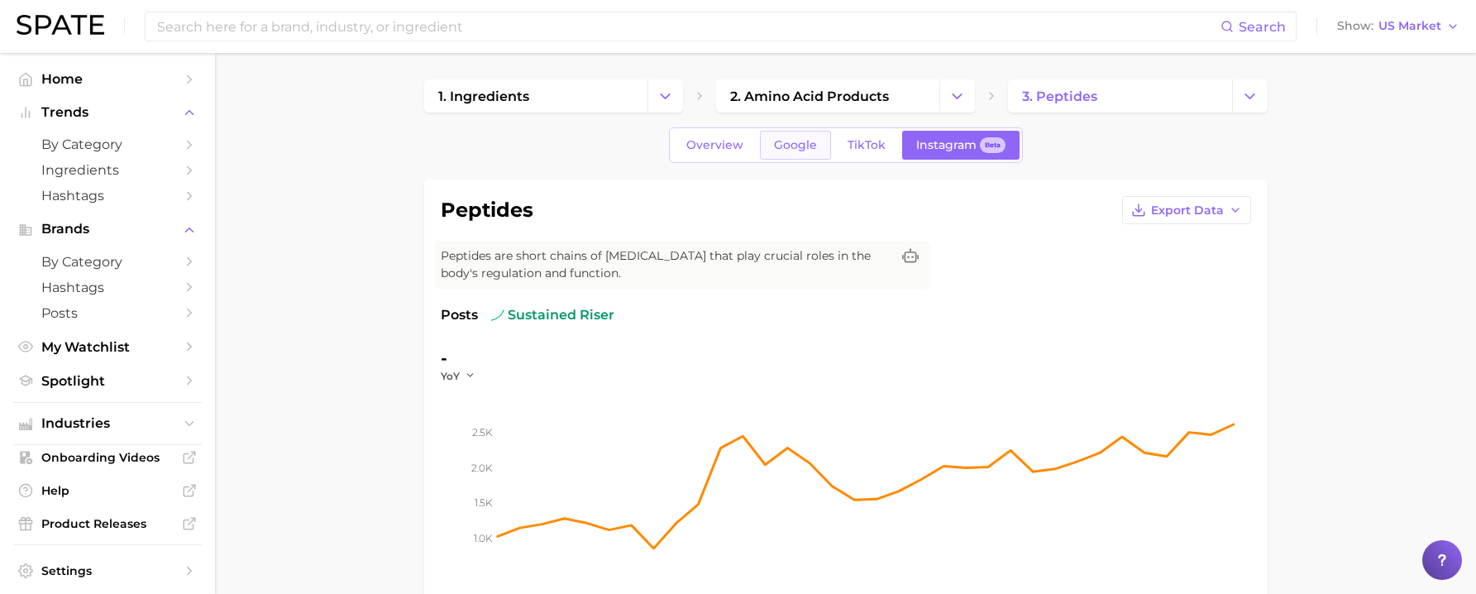
click at [776, 142] on span "Google" at bounding box center [795, 145] width 43 height 14
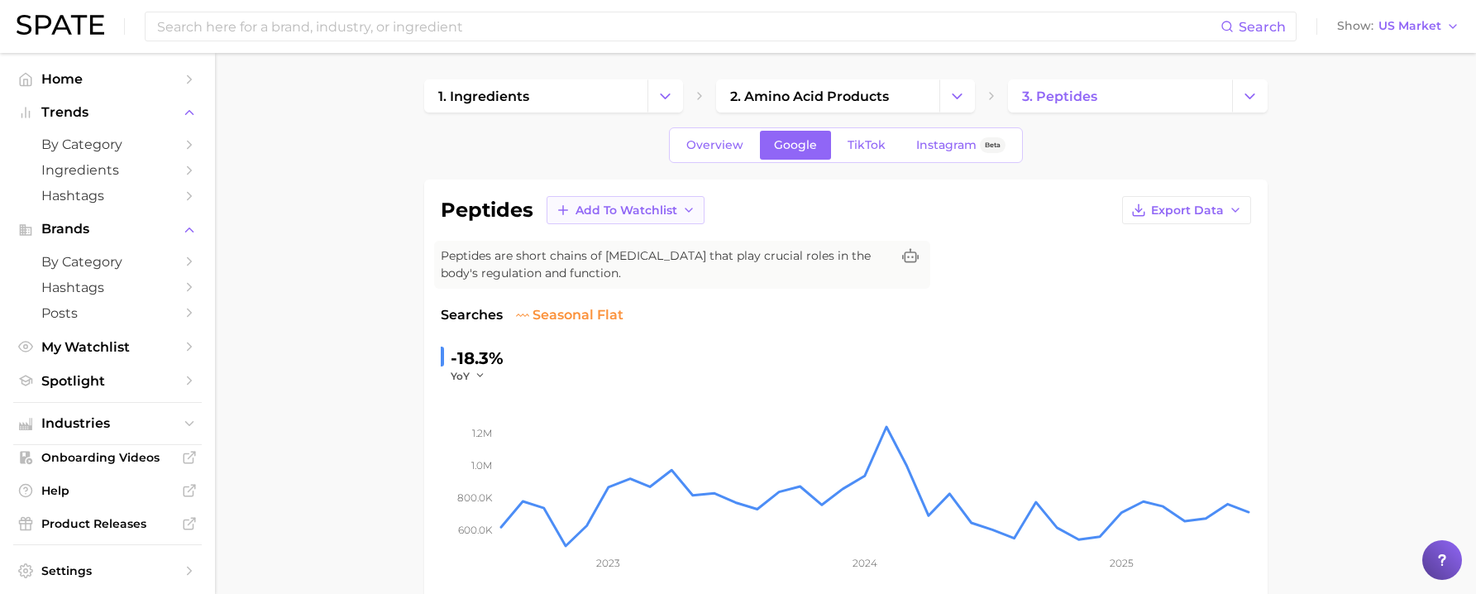
click at [615, 215] on span "Add to Watchlist" at bounding box center [626, 210] width 102 height 14
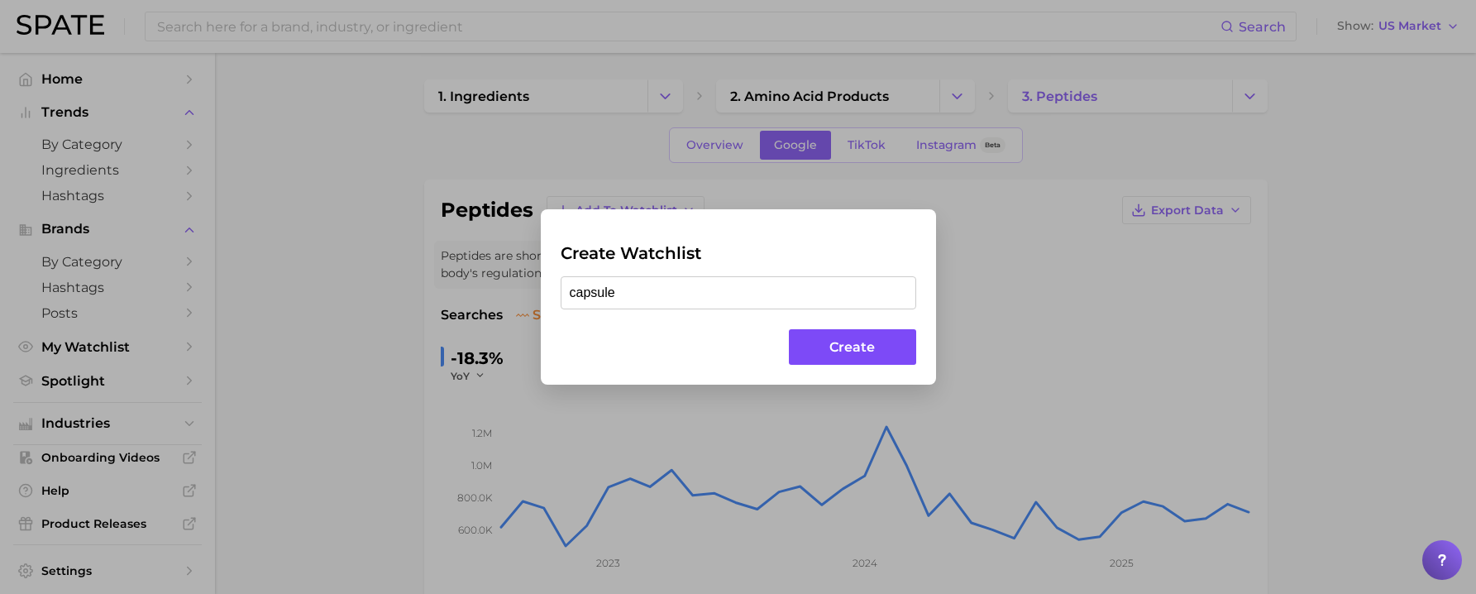
type input "capsule"
click at [880, 353] on button "Create" at bounding box center [852, 347] width 126 height 36
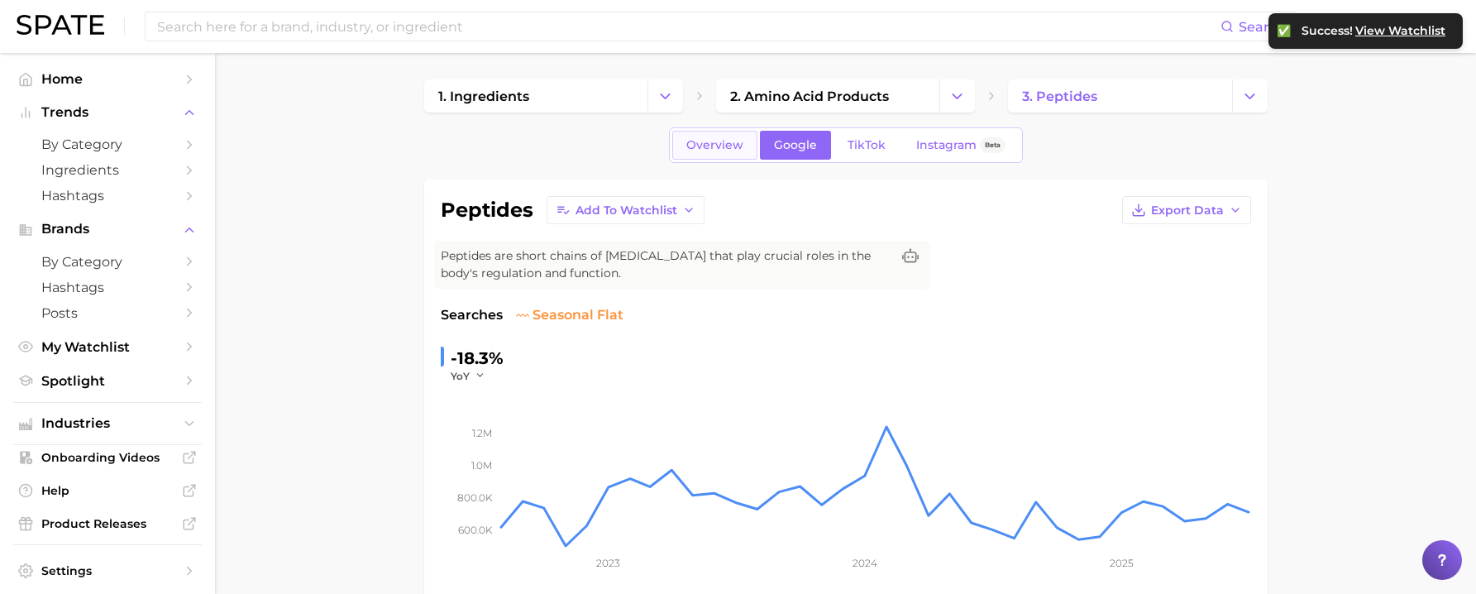
click at [721, 138] on span "Overview" at bounding box center [714, 145] width 57 height 14
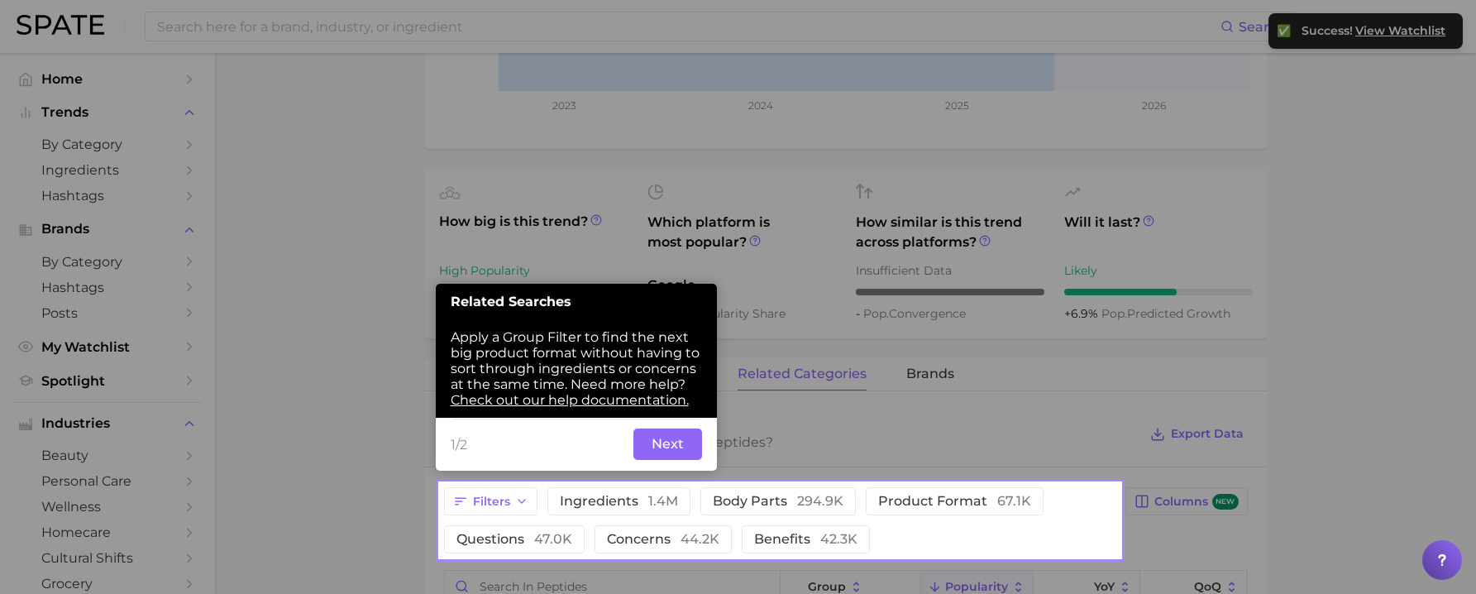
scroll to position [464, 0]
click at [673, 443] on button "Next" at bounding box center [667, 442] width 69 height 31
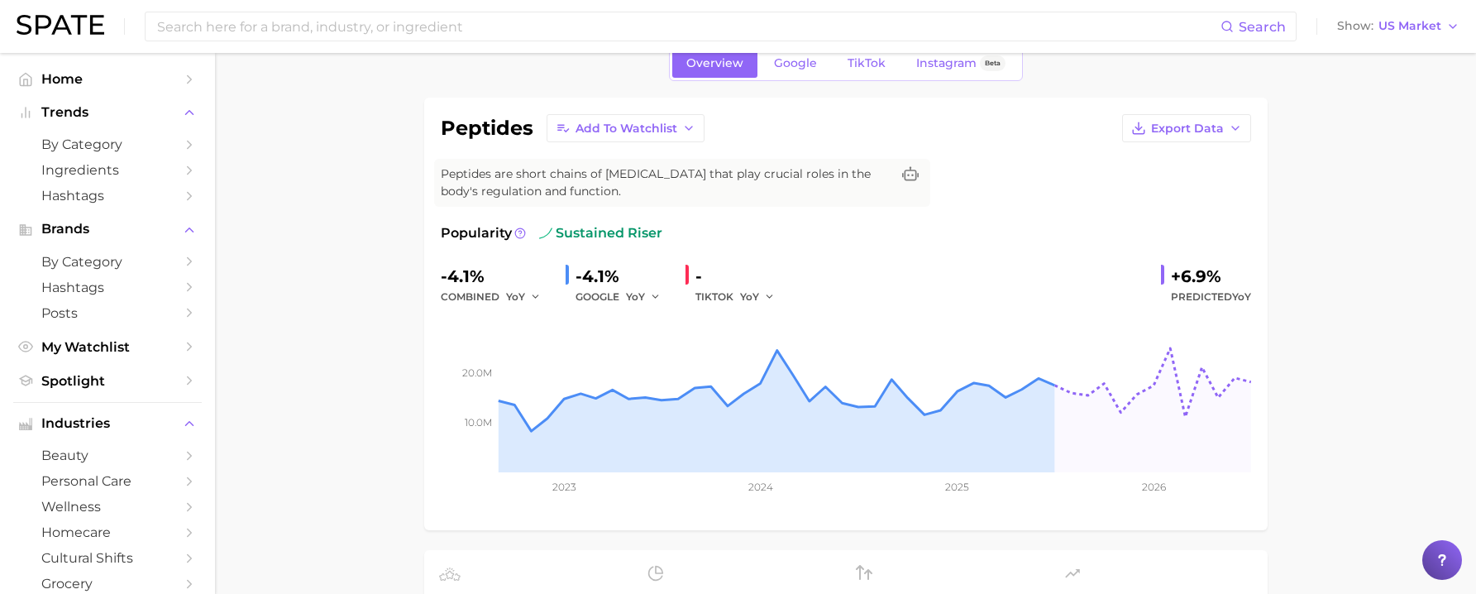
scroll to position [81, 0]
click at [1152, 131] on span "Export Data" at bounding box center [1187, 129] width 73 height 14
click at [1155, 193] on span "Time Series Image" at bounding box center [1152, 190] width 111 height 14
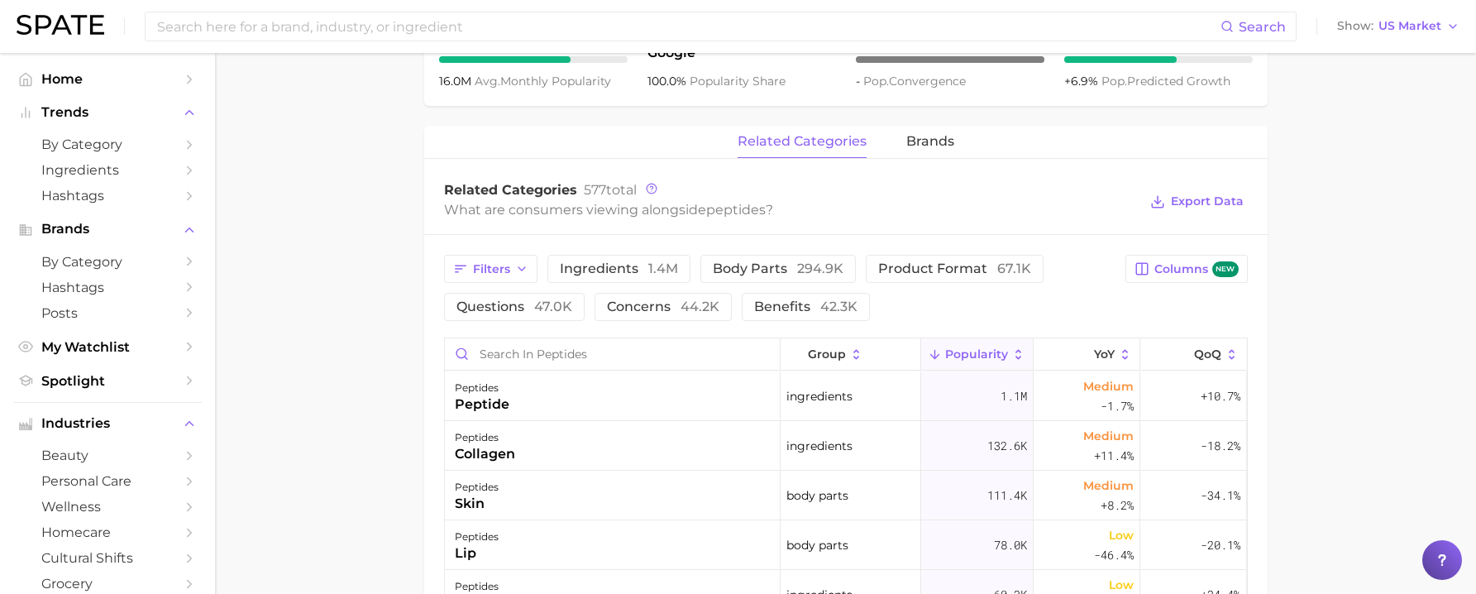
scroll to position [715, 0]
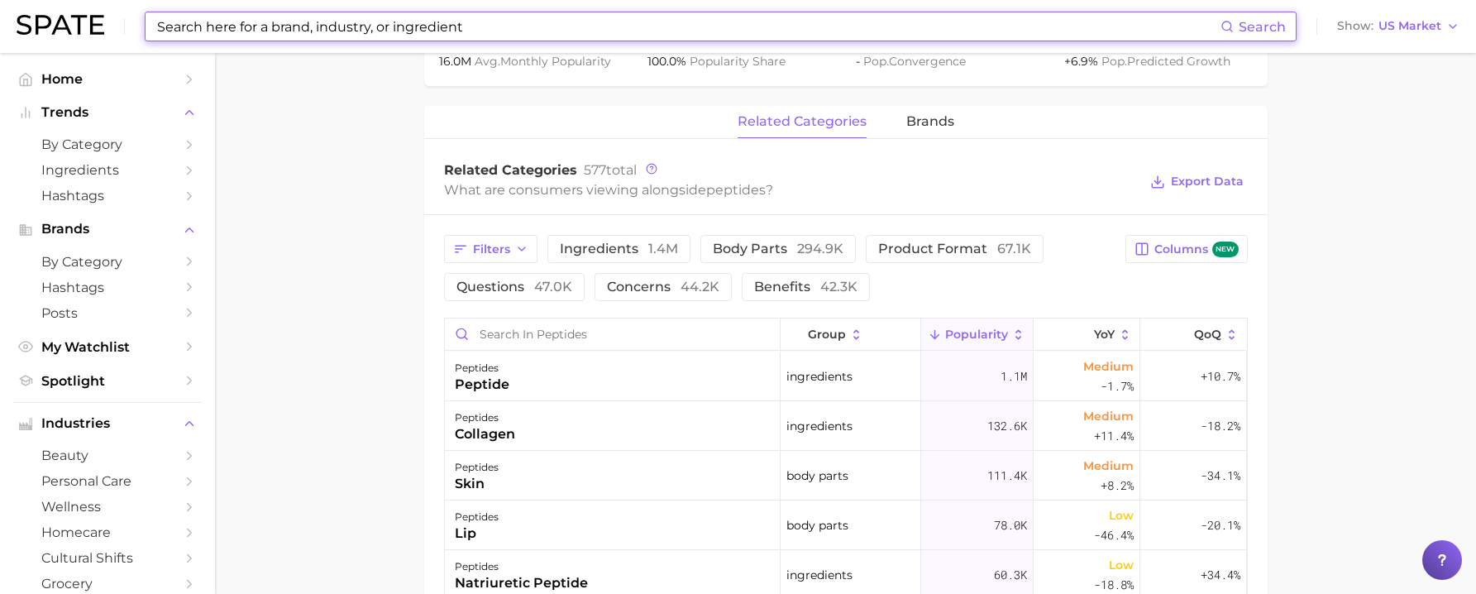
click at [355, 24] on input at bounding box center [687, 26] width 1065 height 28
paste input "HydraFacial"
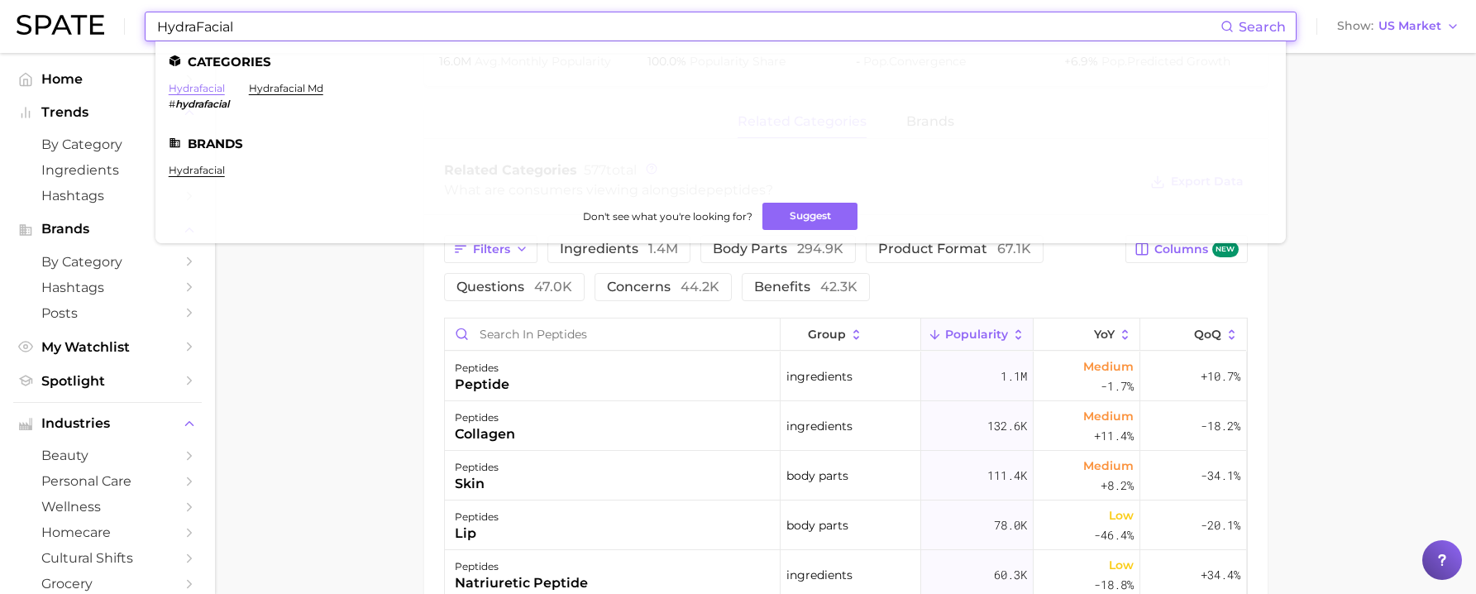
type input "HydraFacial"
click at [213, 89] on link "hydrafacial" at bounding box center [197, 88] width 56 height 12
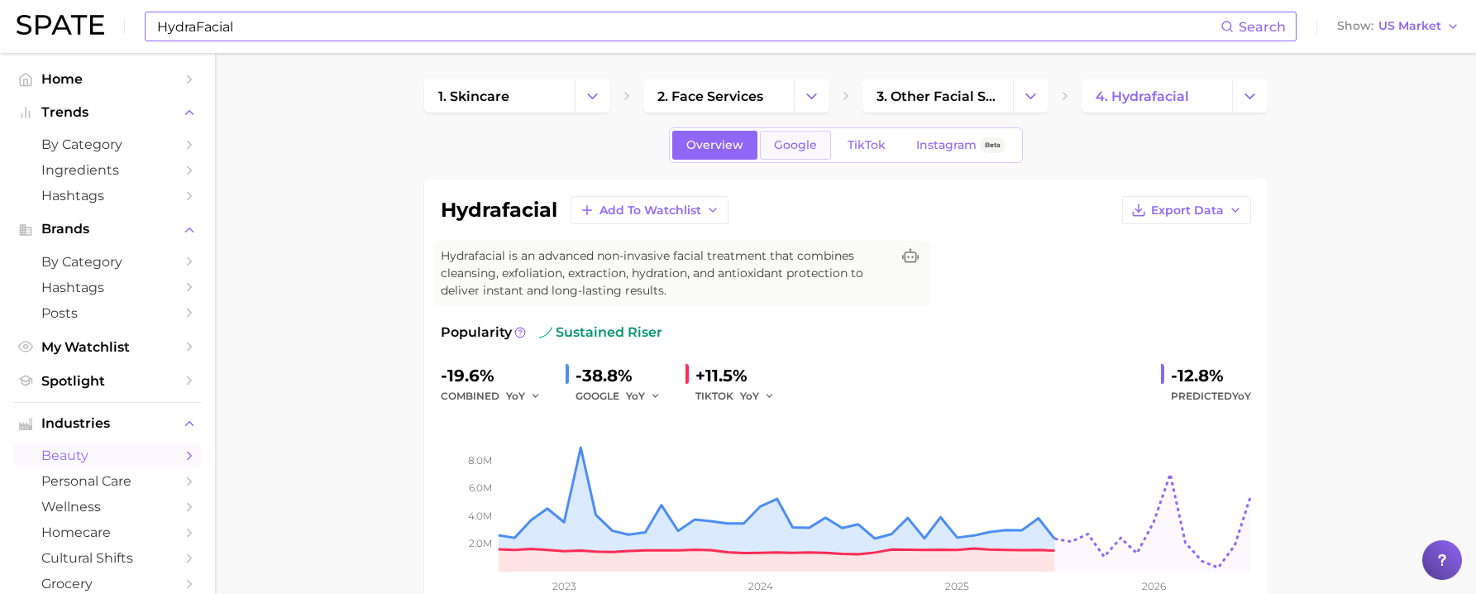
click at [790, 143] on span "Google" at bounding box center [795, 145] width 43 height 14
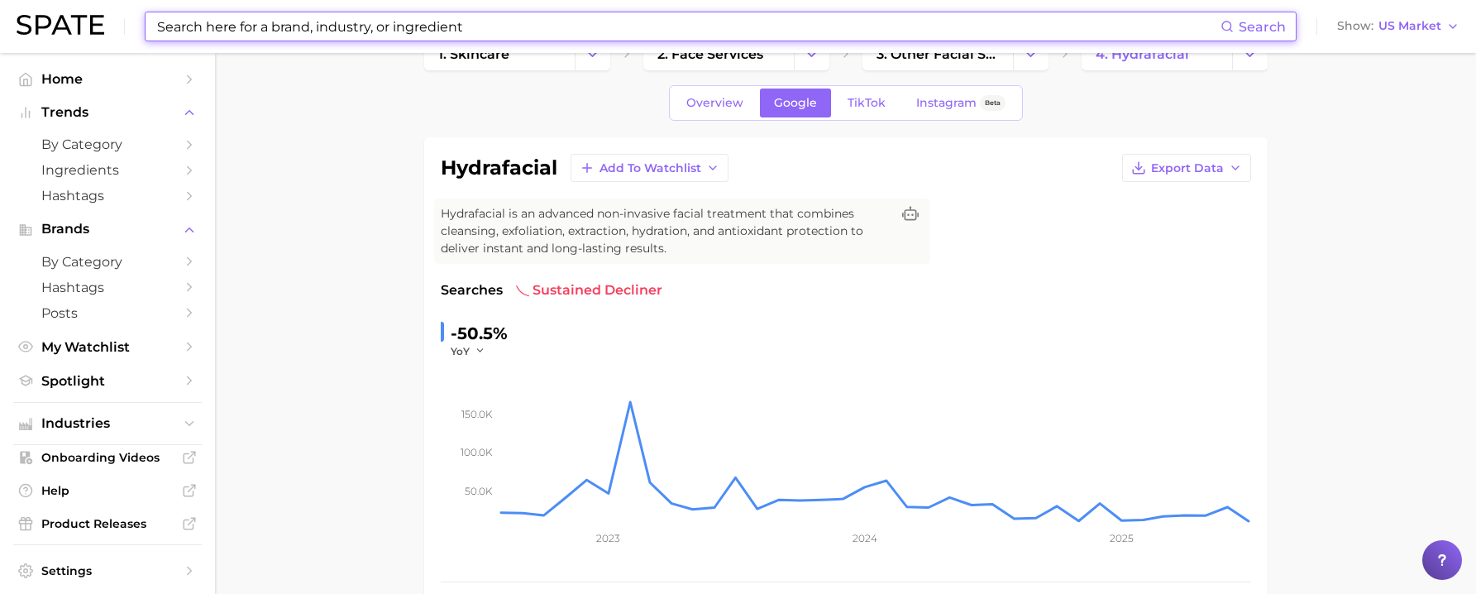
scroll to position [41, 0]
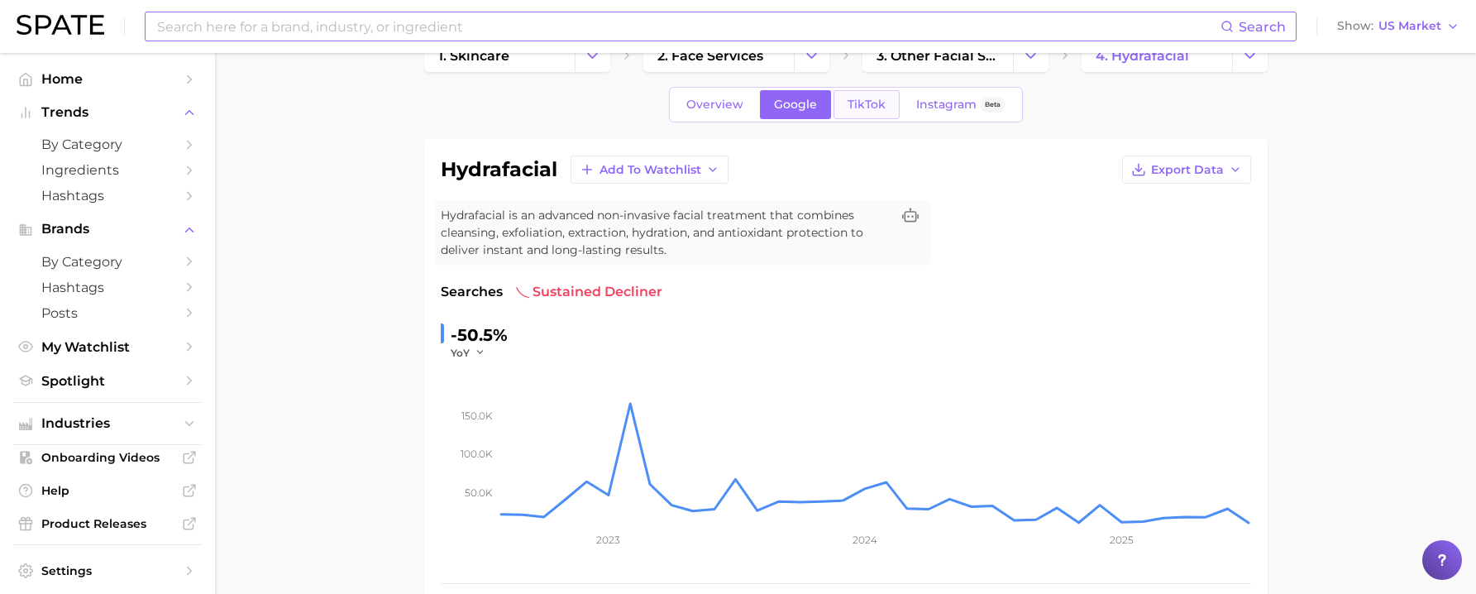
click at [871, 106] on span "TikTok" at bounding box center [866, 105] width 38 height 14
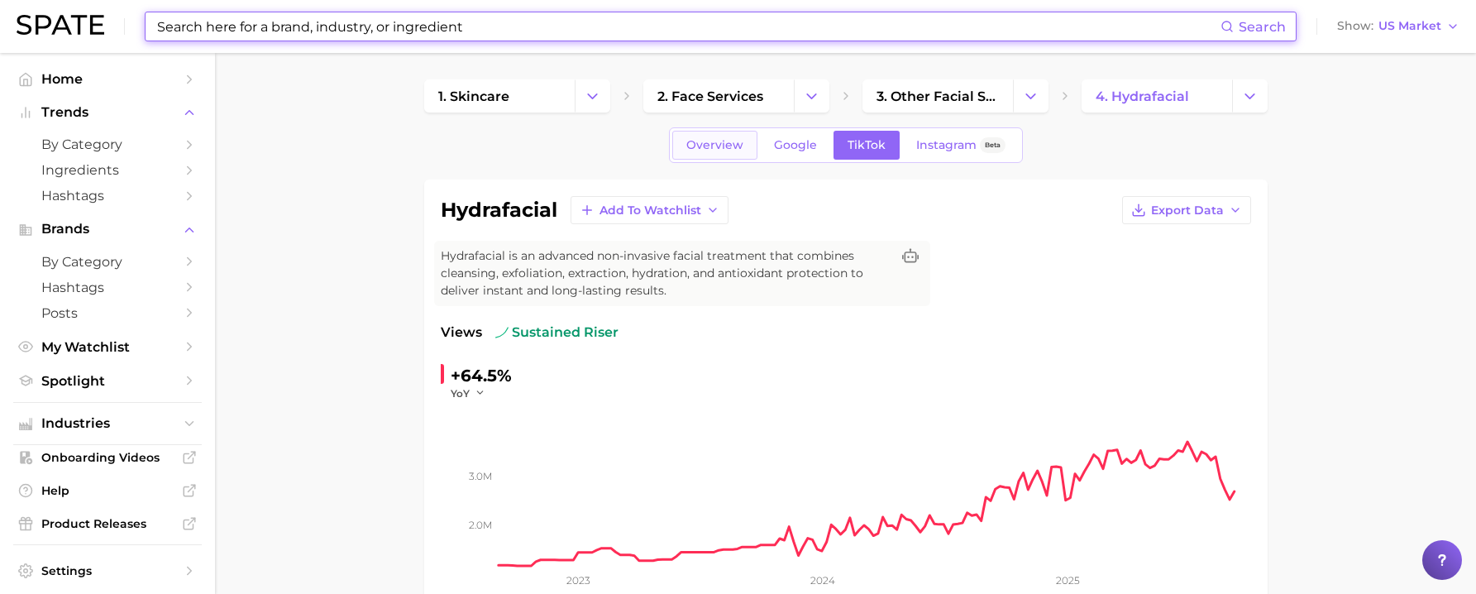
click at [703, 141] on span "Overview" at bounding box center [714, 145] width 57 height 14
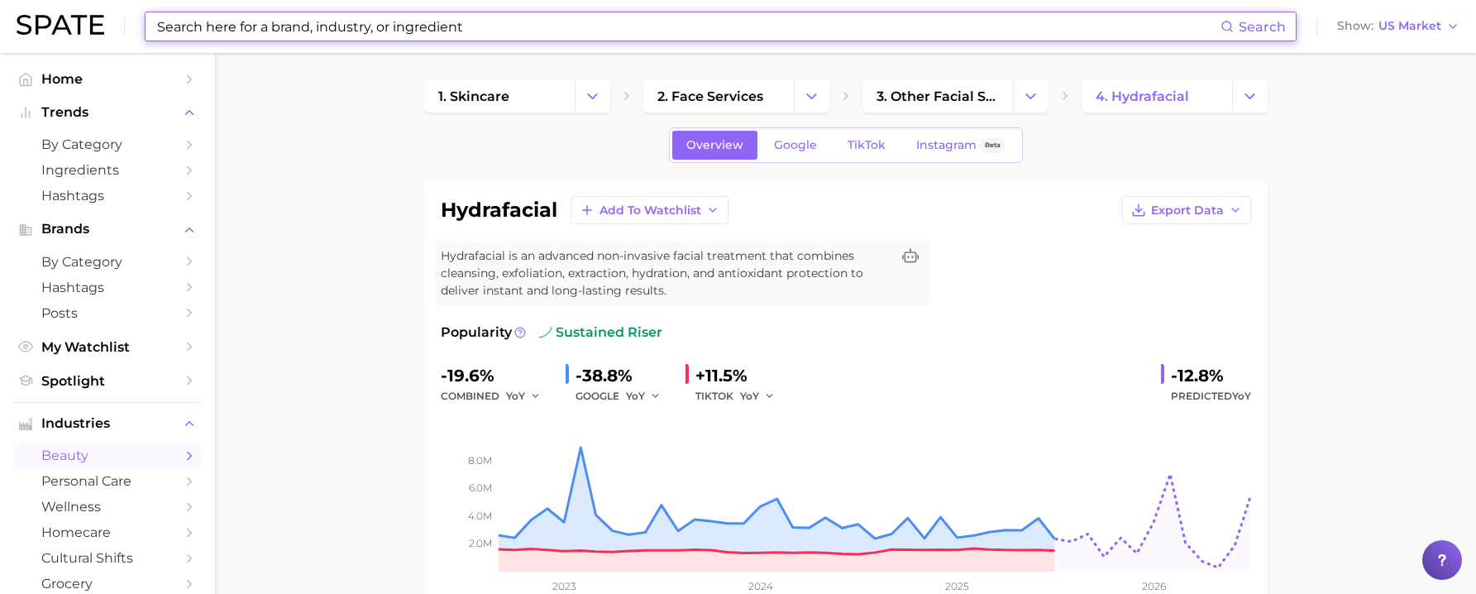
scroll to position [69, 0]
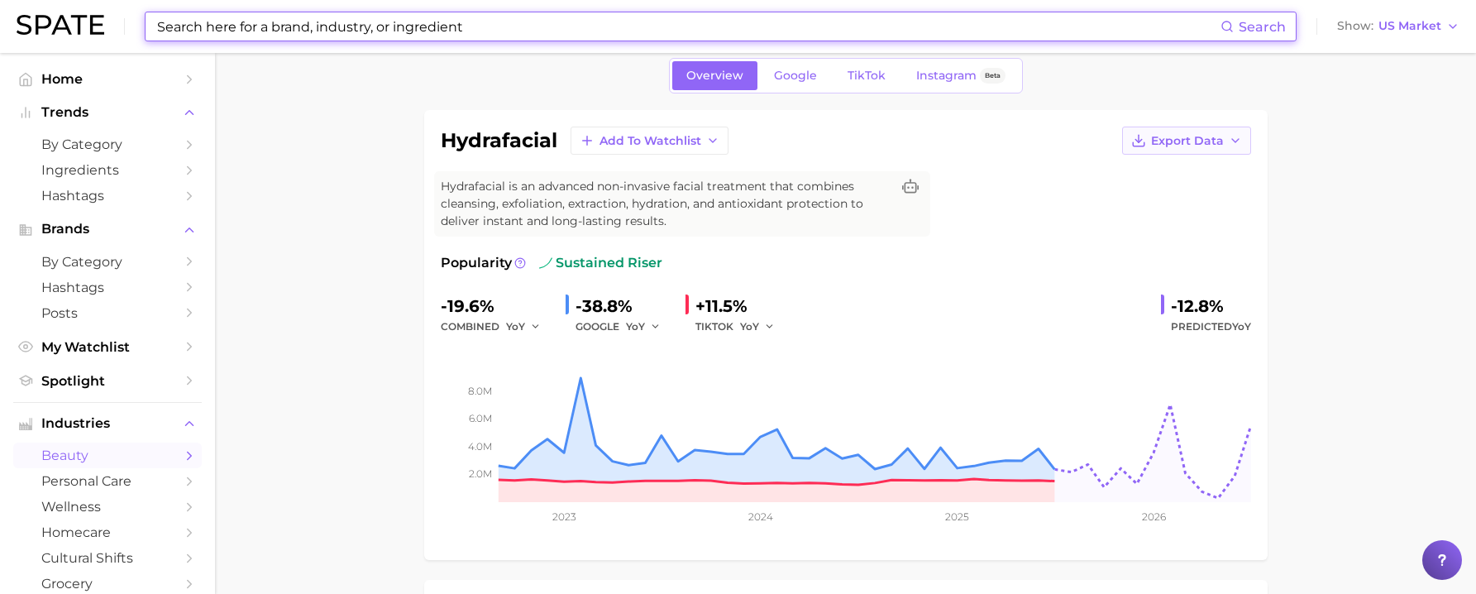
click at [1160, 145] on span "Export Data" at bounding box center [1187, 141] width 73 height 14
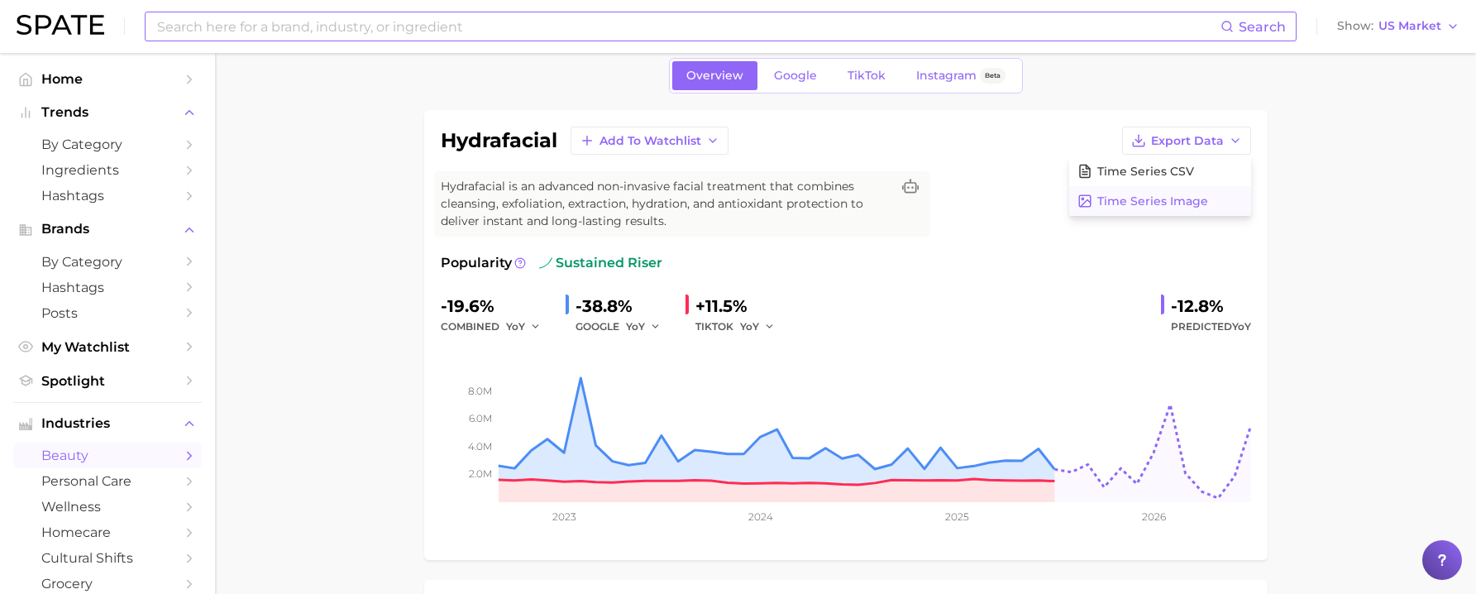
click at [1160, 208] on span "Time Series Image" at bounding box center [1152, 201] width 111 height 14
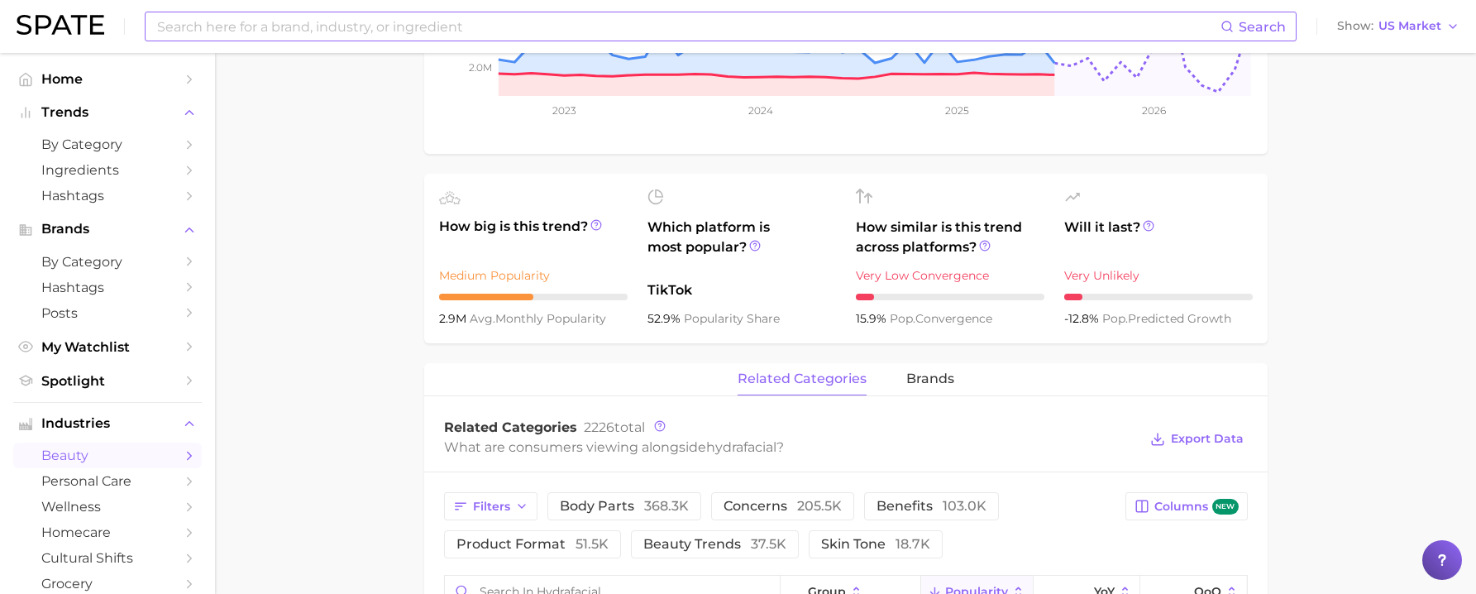
scroll to position [0, 0]
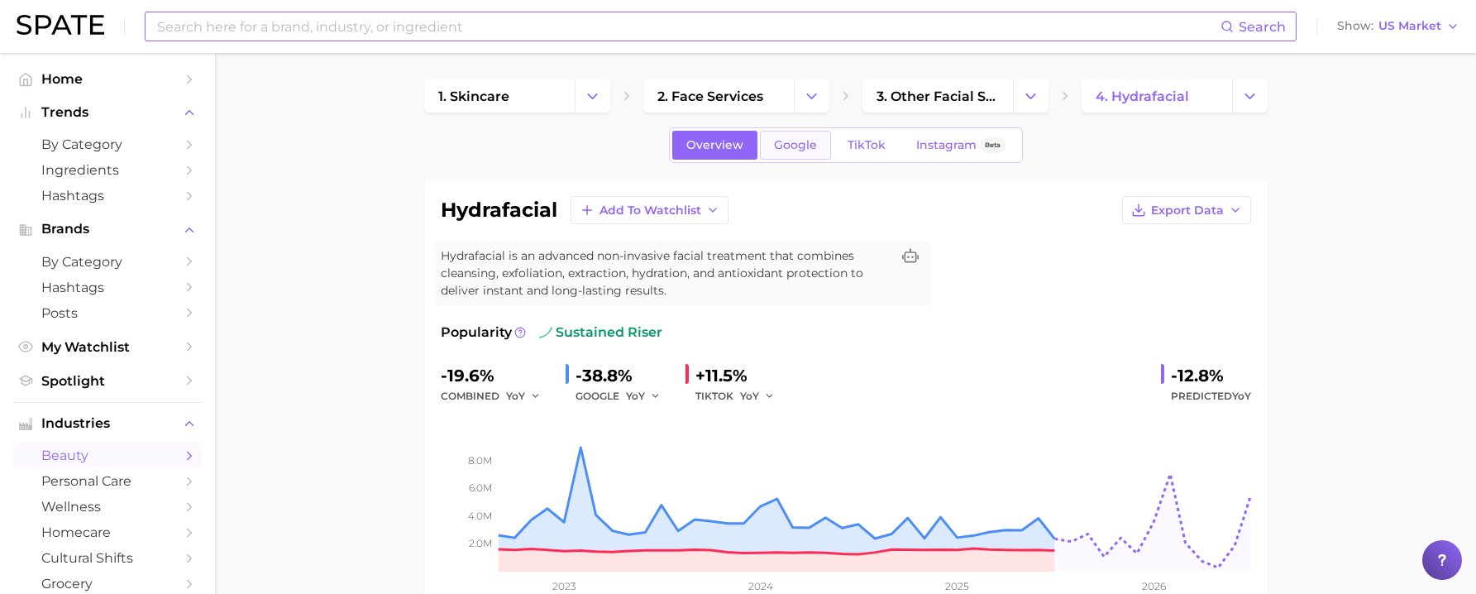
click at [806, 149] on span "Google" at bounding box center [795, 145] width 43 height 14
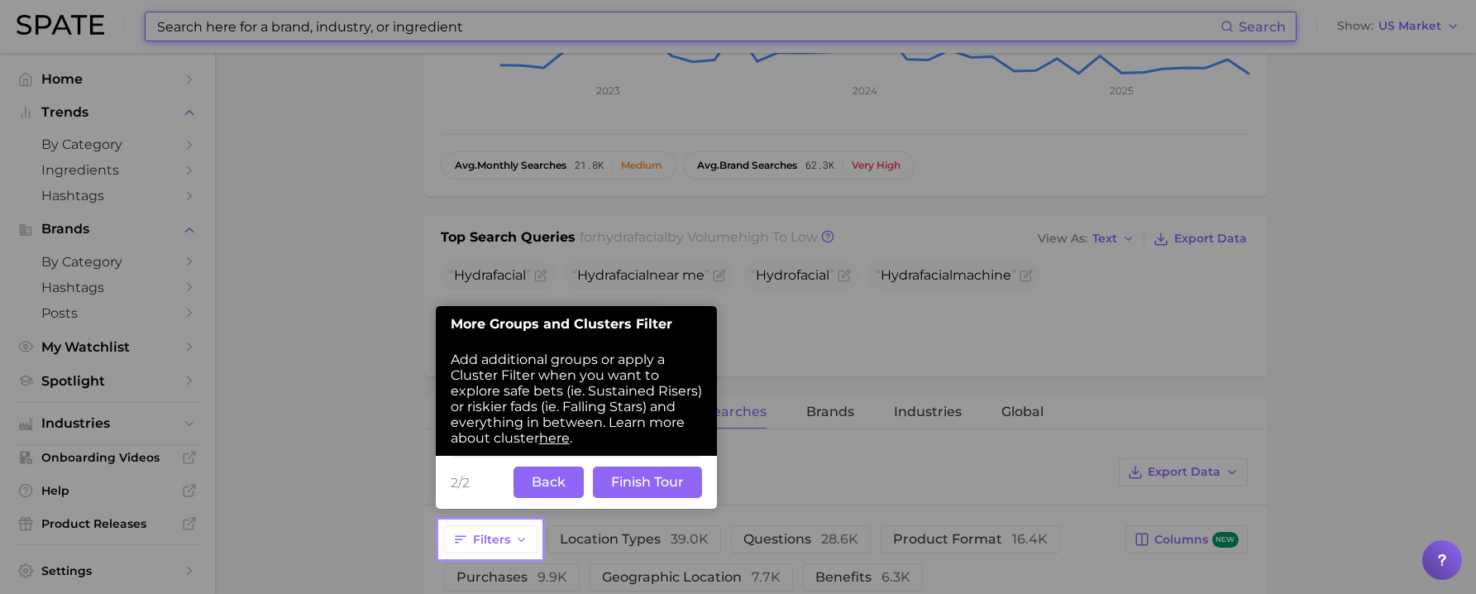
scroll to position [490, 0]
click at [621, 487] on button "Finish Tour" at bounding box center [647, 480] width 109 height 31
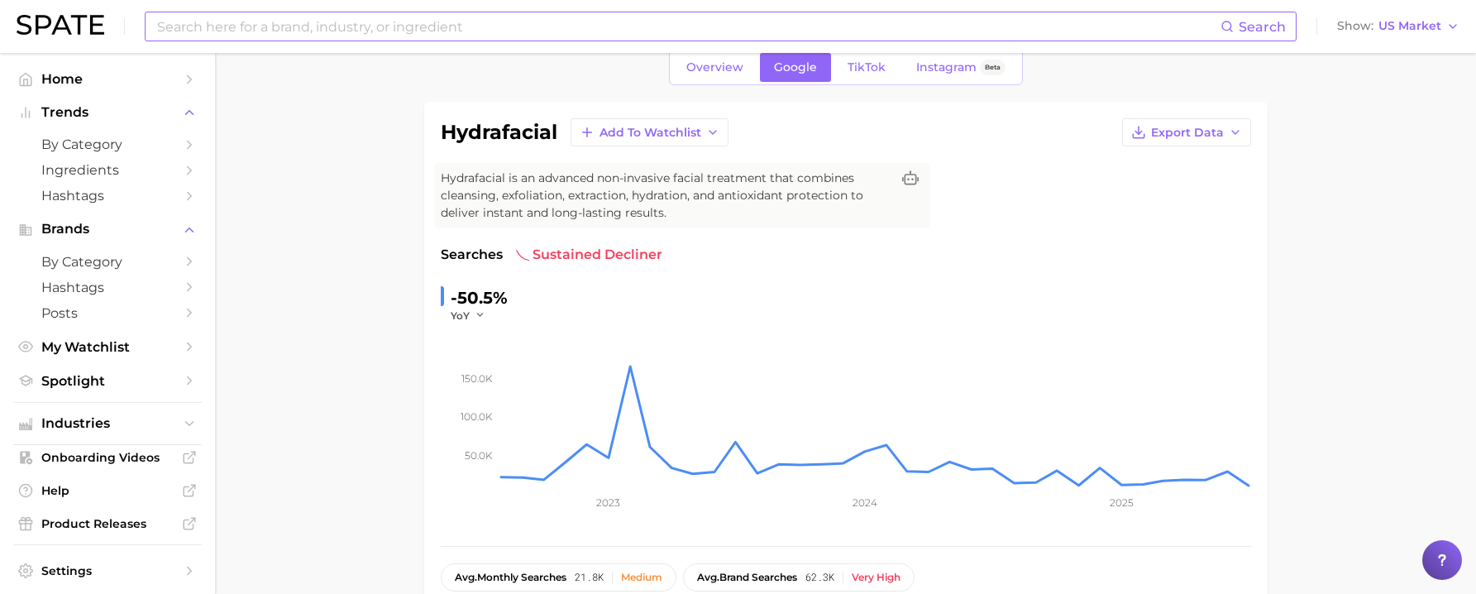
scroll to position [0, 0]
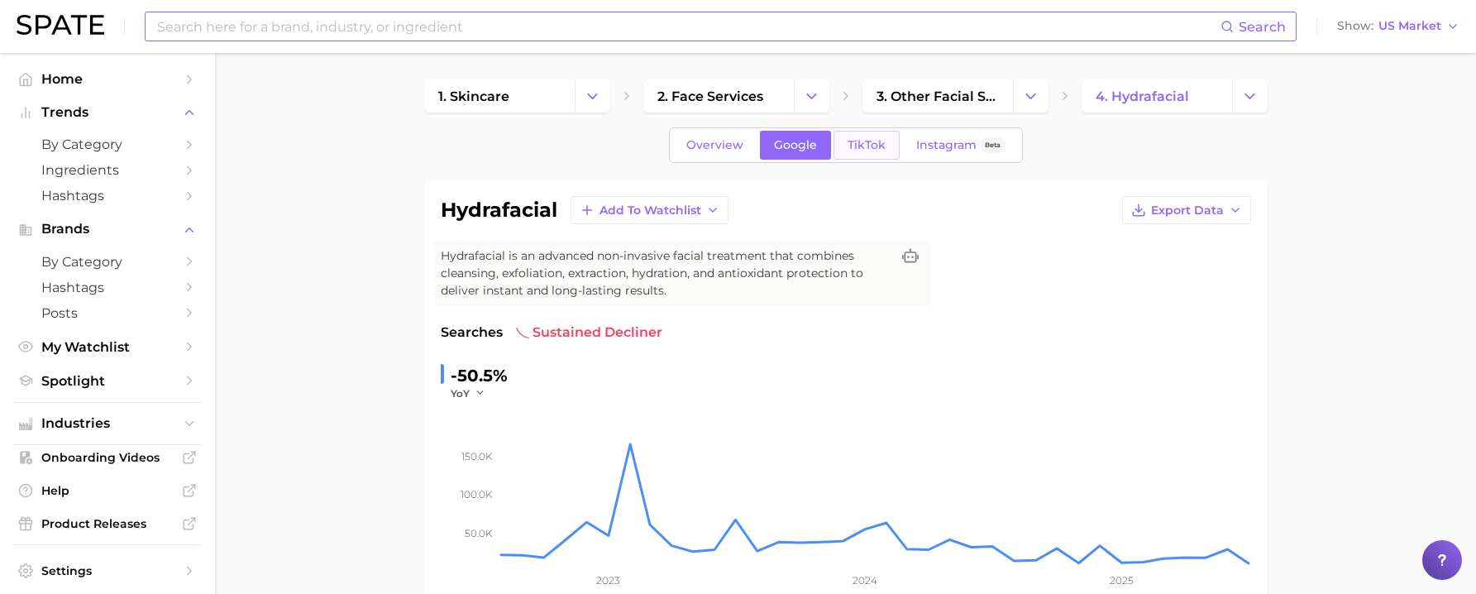
click at [861, 138] on span "TikTok" at bounding box center [866, 145] width 38 height 14
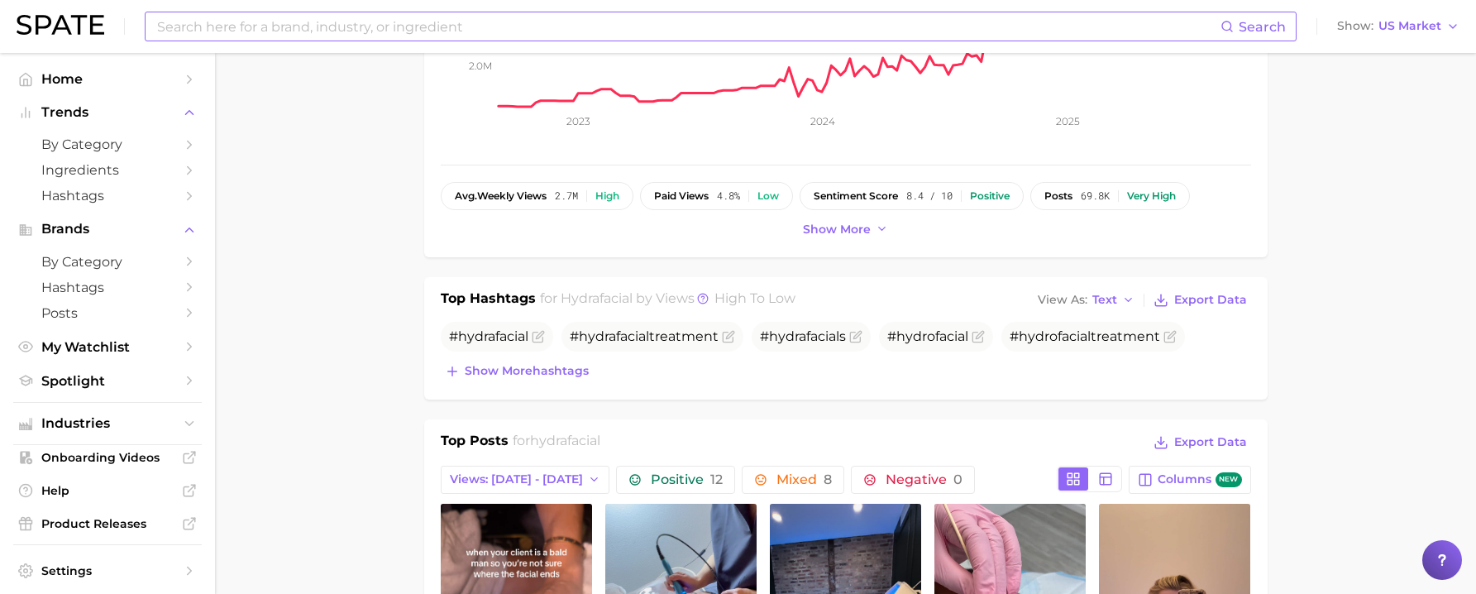
scroll to position [457, 0]
click at [852, 233] on span "Show more" at bounding box center [837, 231] width 68 height 14
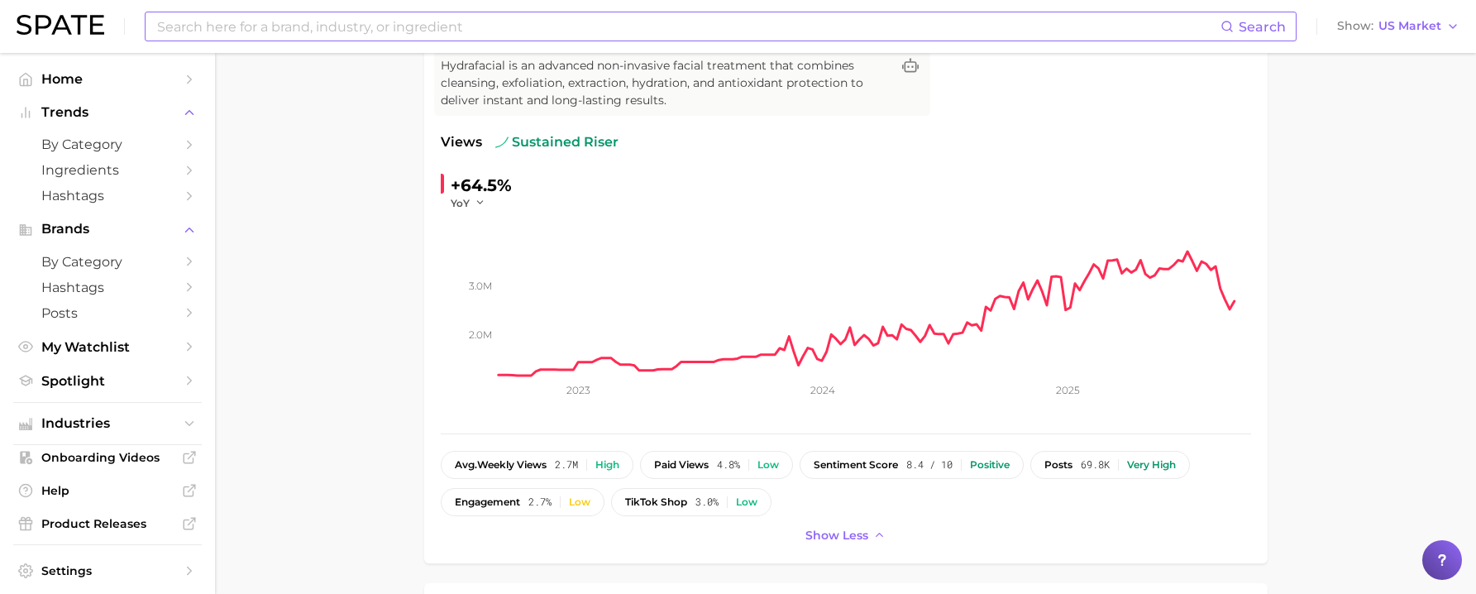
scroll to position [185, 0]
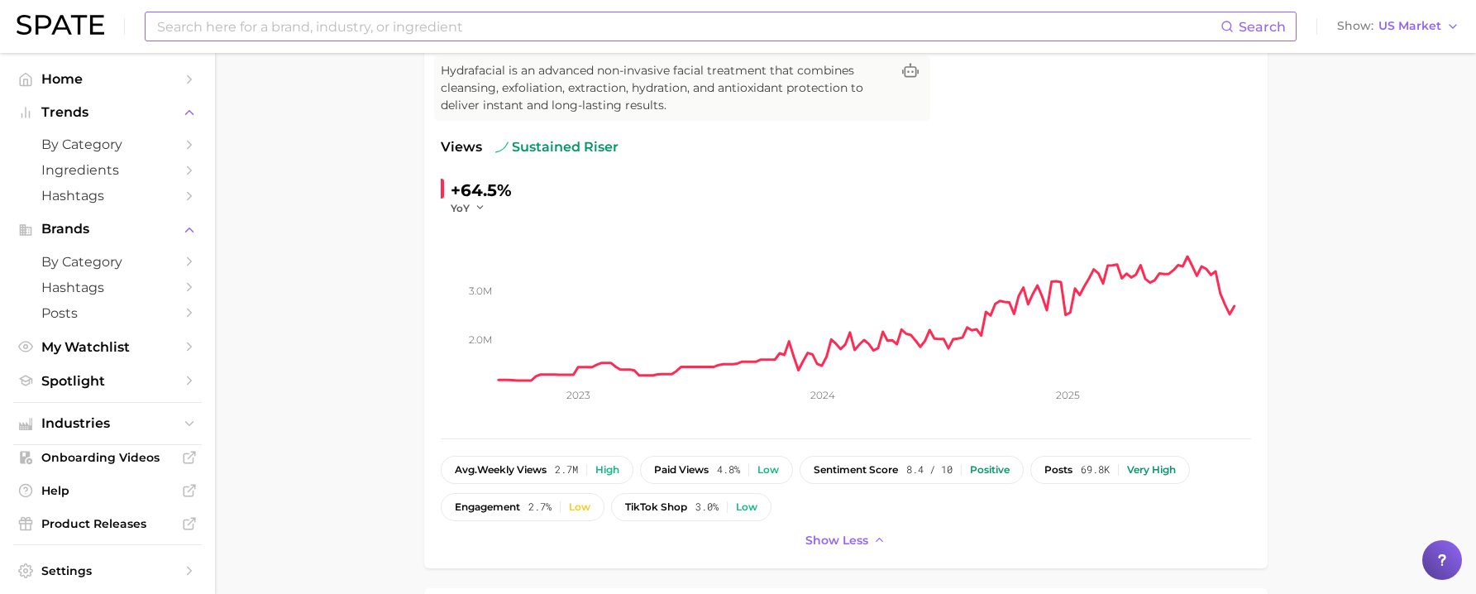
click at [273, 32] on input at bounding box center [687, 26] width 1065 height 28
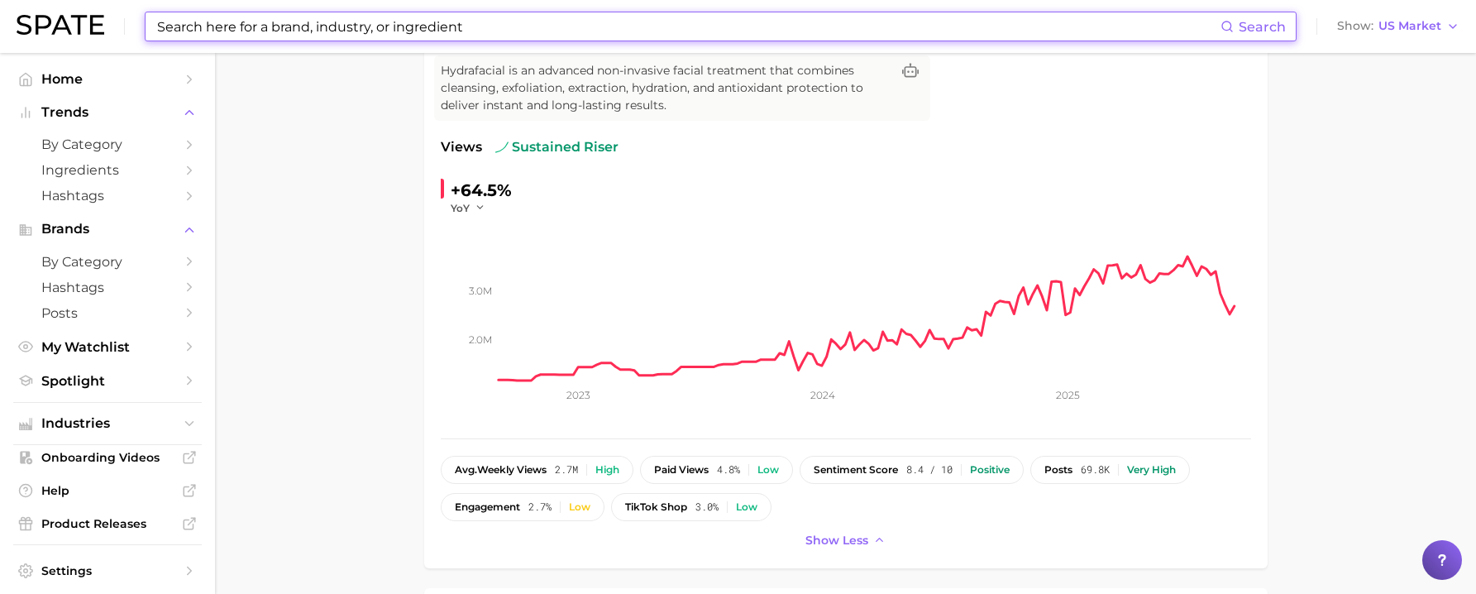
click at [273, 32] on input at bounding box center [687, 26] width 1065 height 28
paste input "[MEDICAL_DATA] root extract"
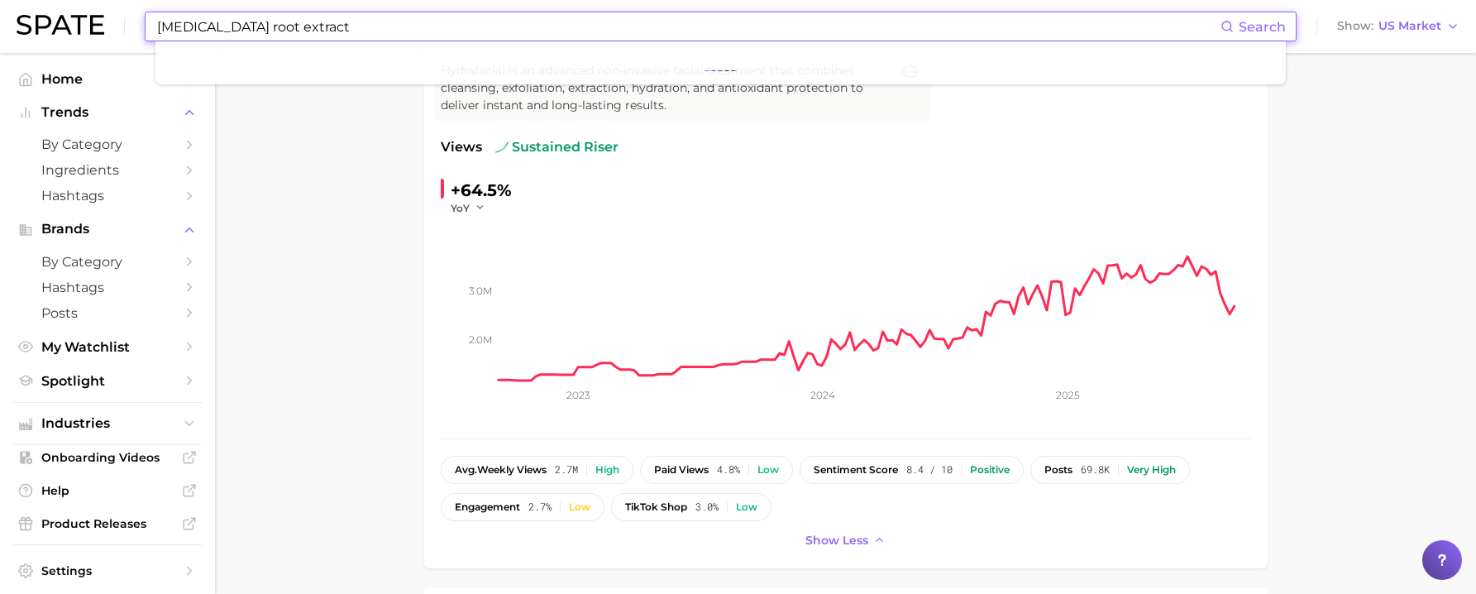
type input "[MEDICAL_DATA] root extract"
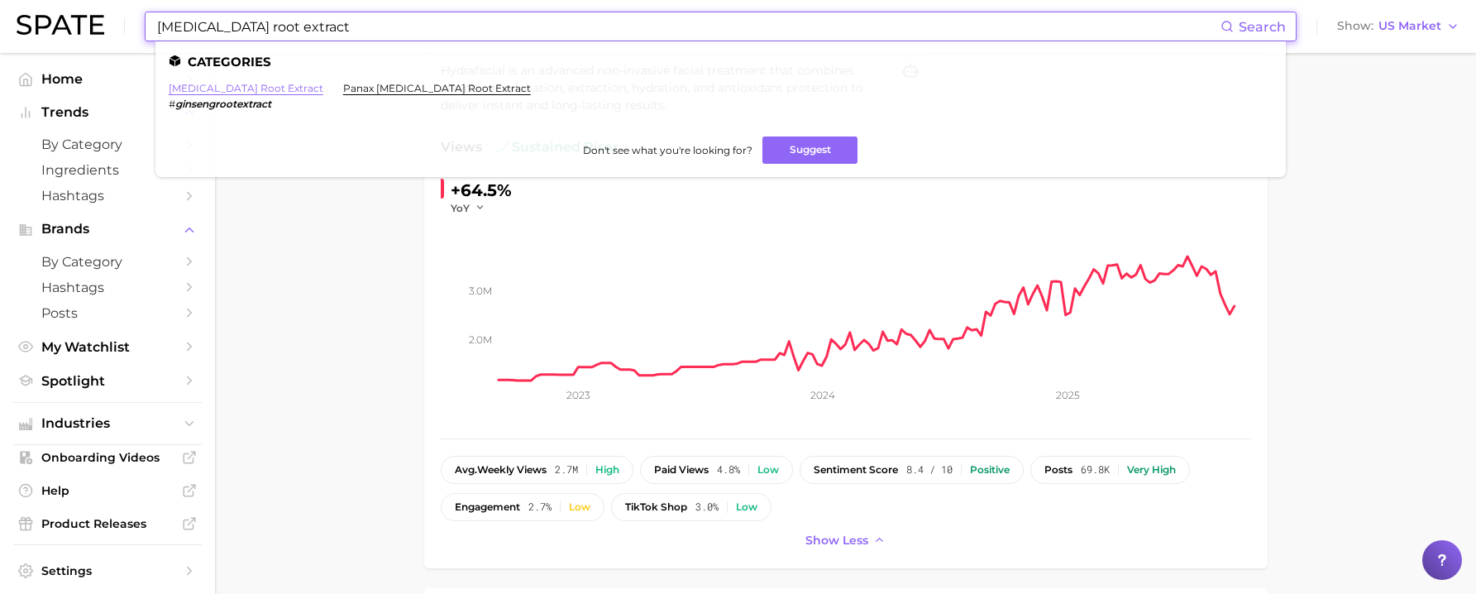
click at [216, 92] on link "[MEDICAL_DATA] root extract" at bounding box center [246, 88] width 155 height 12
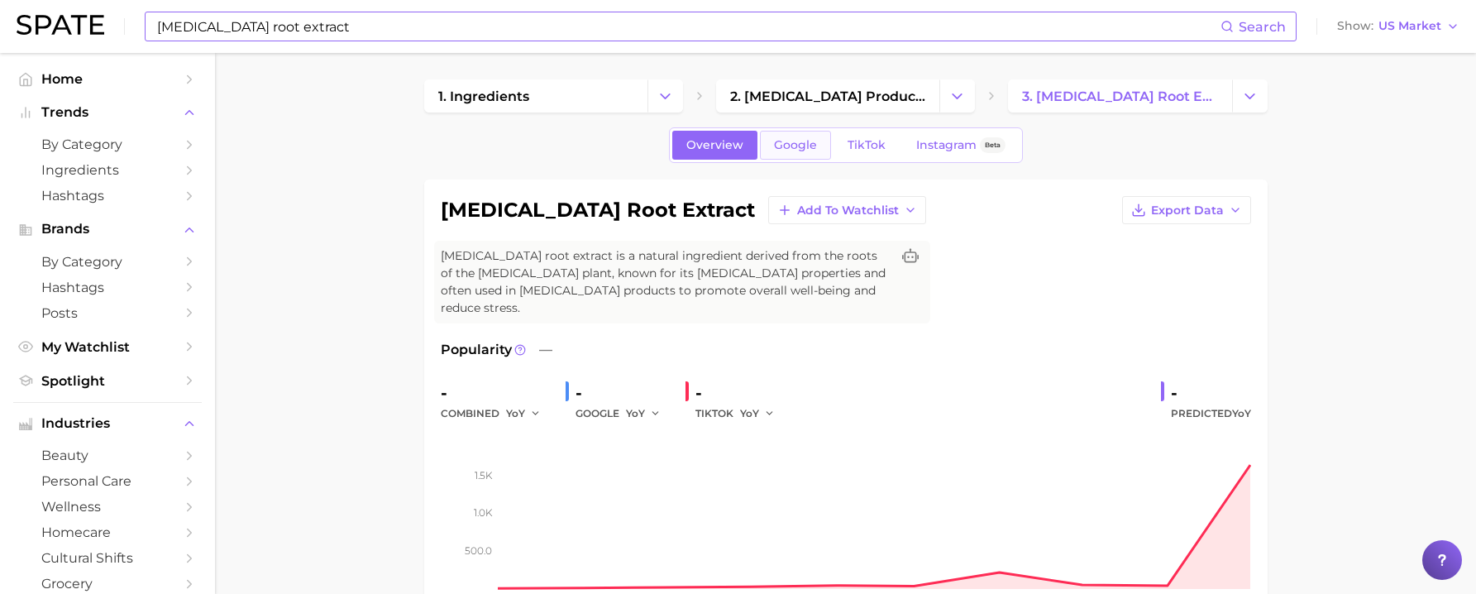
click at [796, 139] on span "Google" at bounding box center [795, 145] width 43 height 14
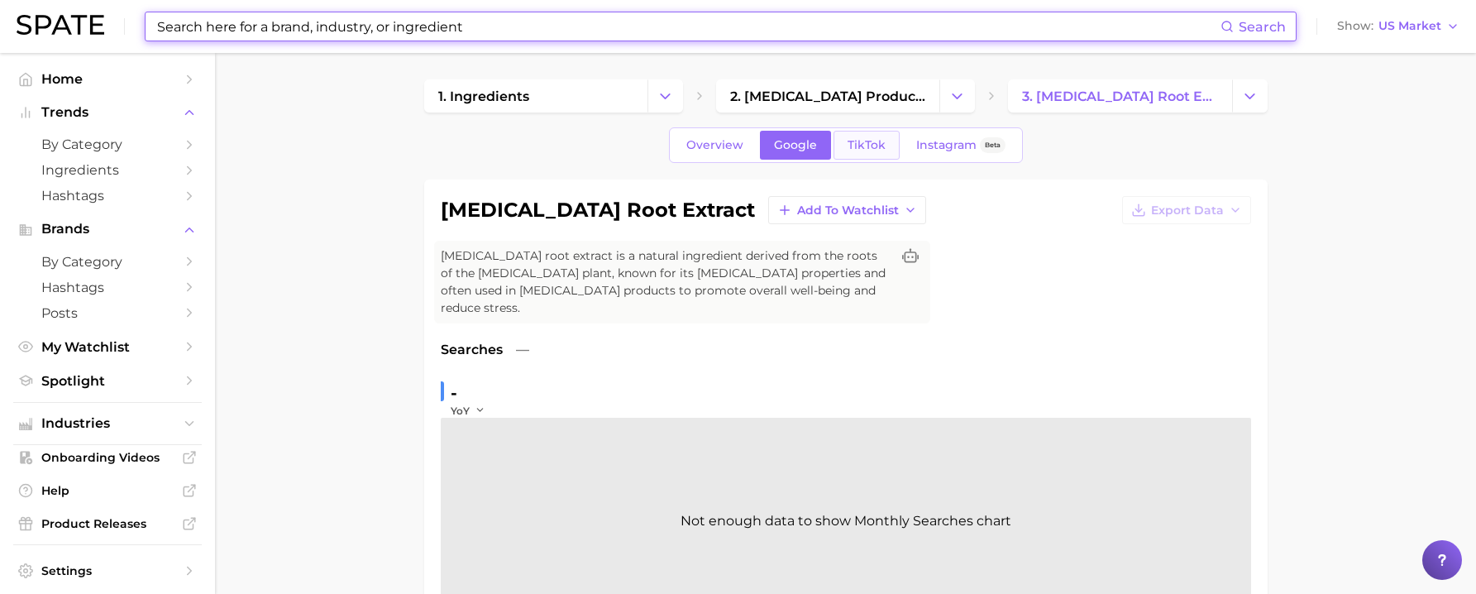
click at [865, 138] on span "TikTok" at bounding box center [866, 145] width 38 height 14
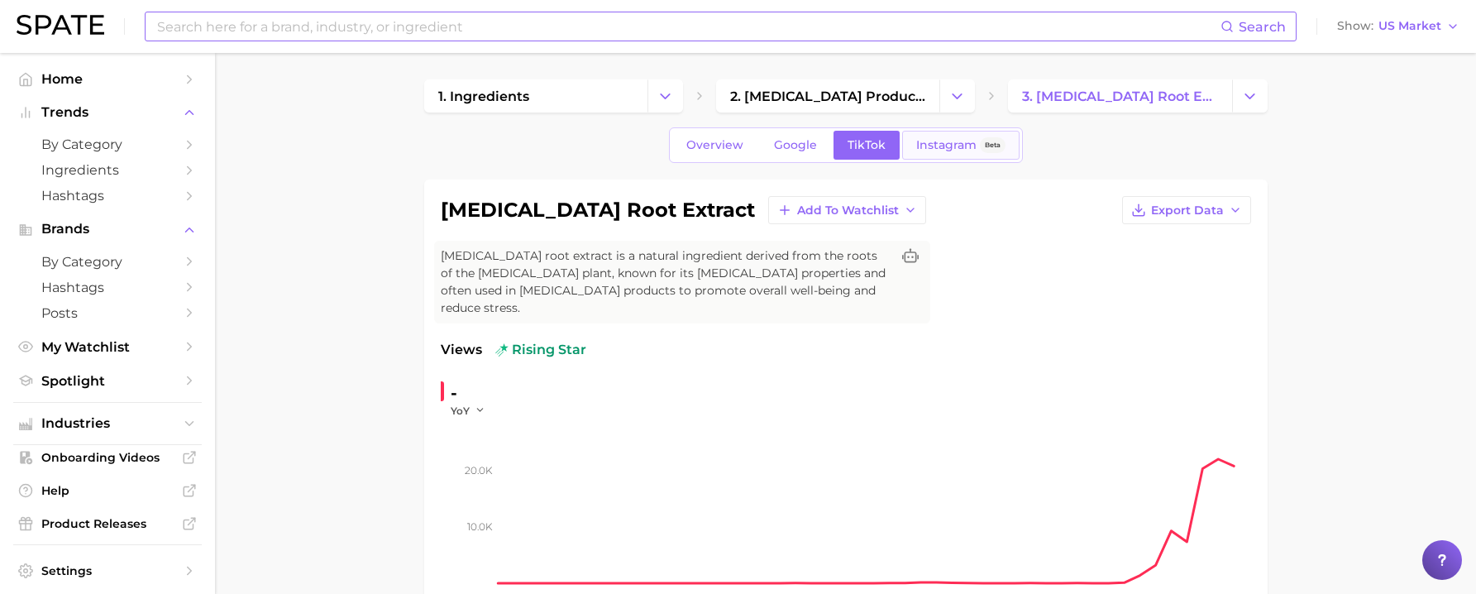
click at [935, 135] on link "Instagram Beta" at bounding box center [960, 145] width 117 height 29
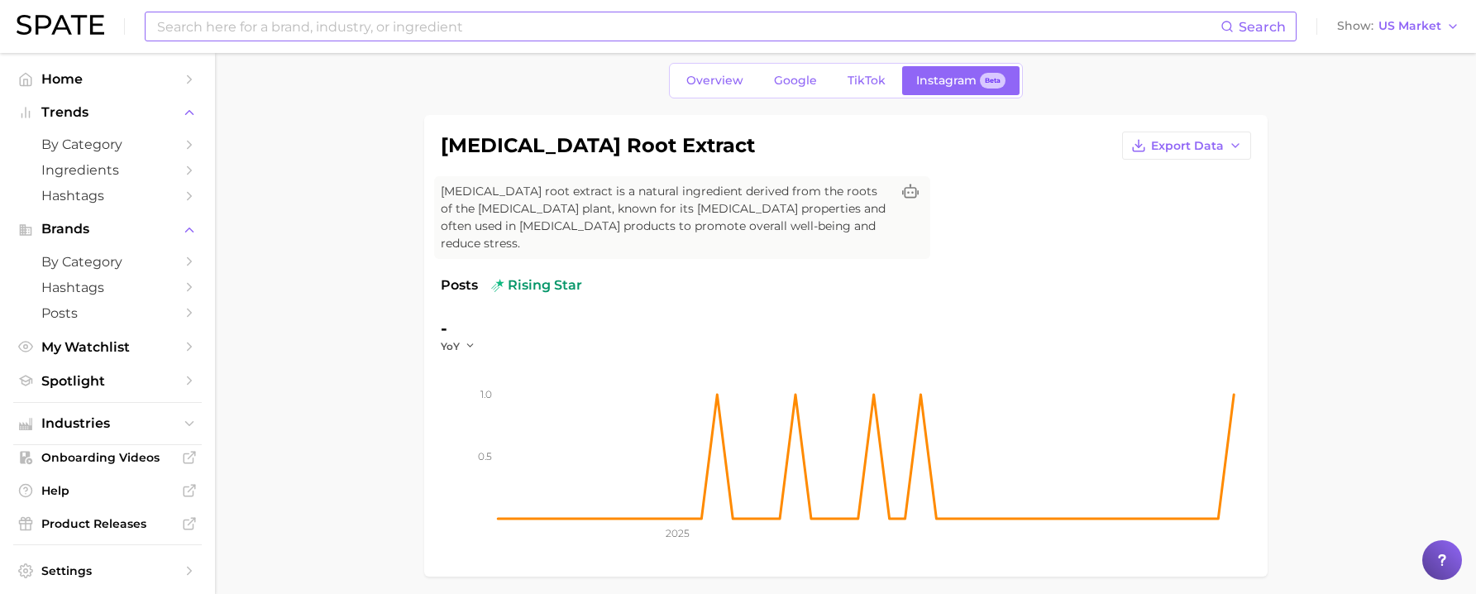
scroll to position [65, 0]
click at [1145, 142] on icon "button" at bounding box center [1138, 144] width 15 height 15
click at [1145, 198] on span "Time Series Image" at bounding box center [1152, 205] width 111 height 14
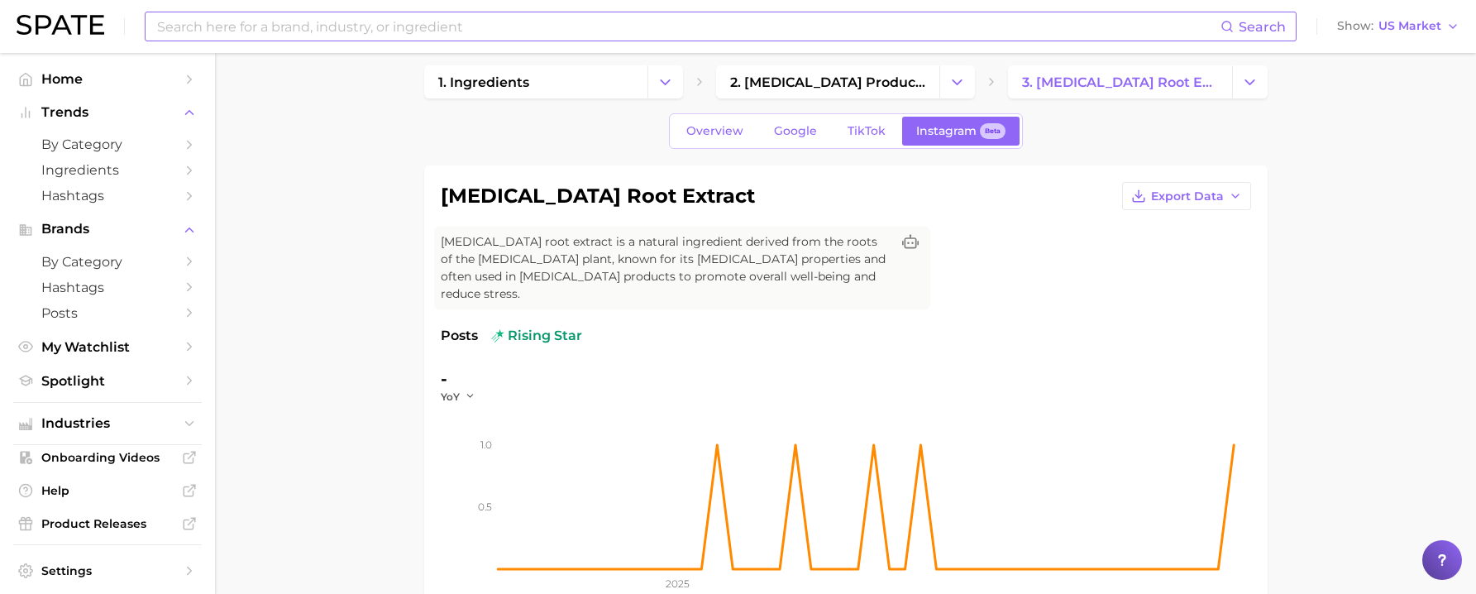
scroll to position [0, 0]
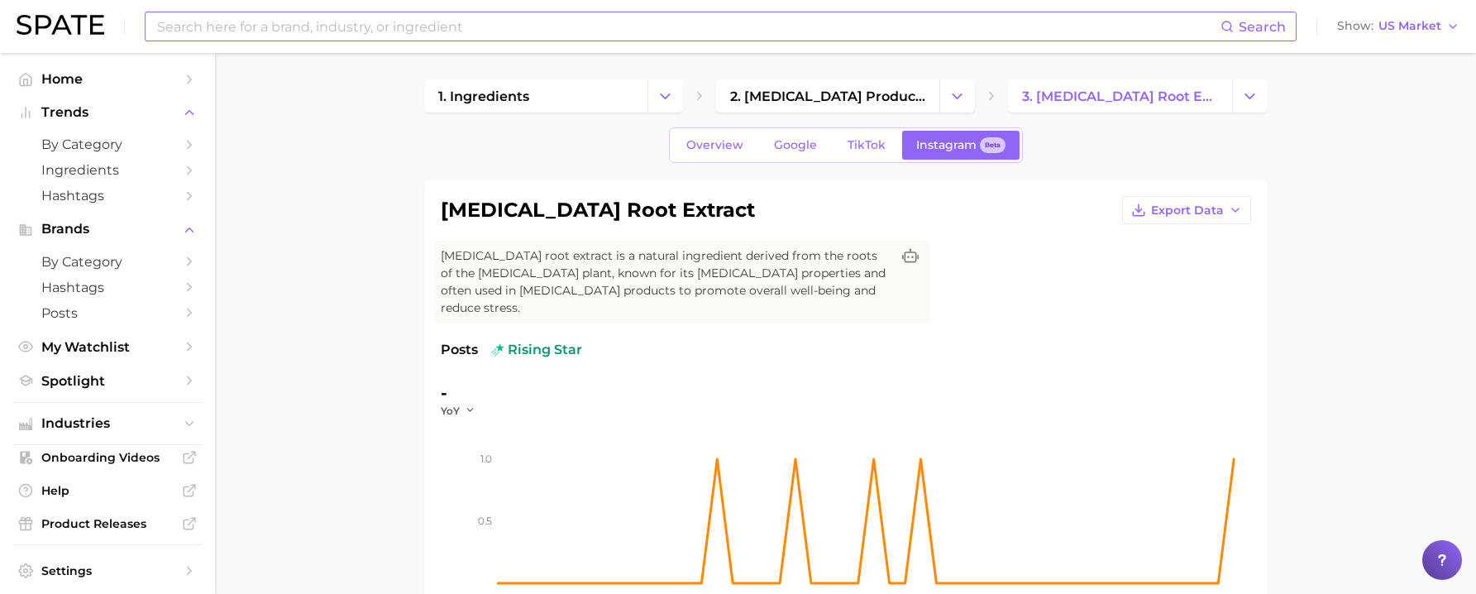
click at [399, 31] on input at bounding box center [687, 26] width 1065 height 28
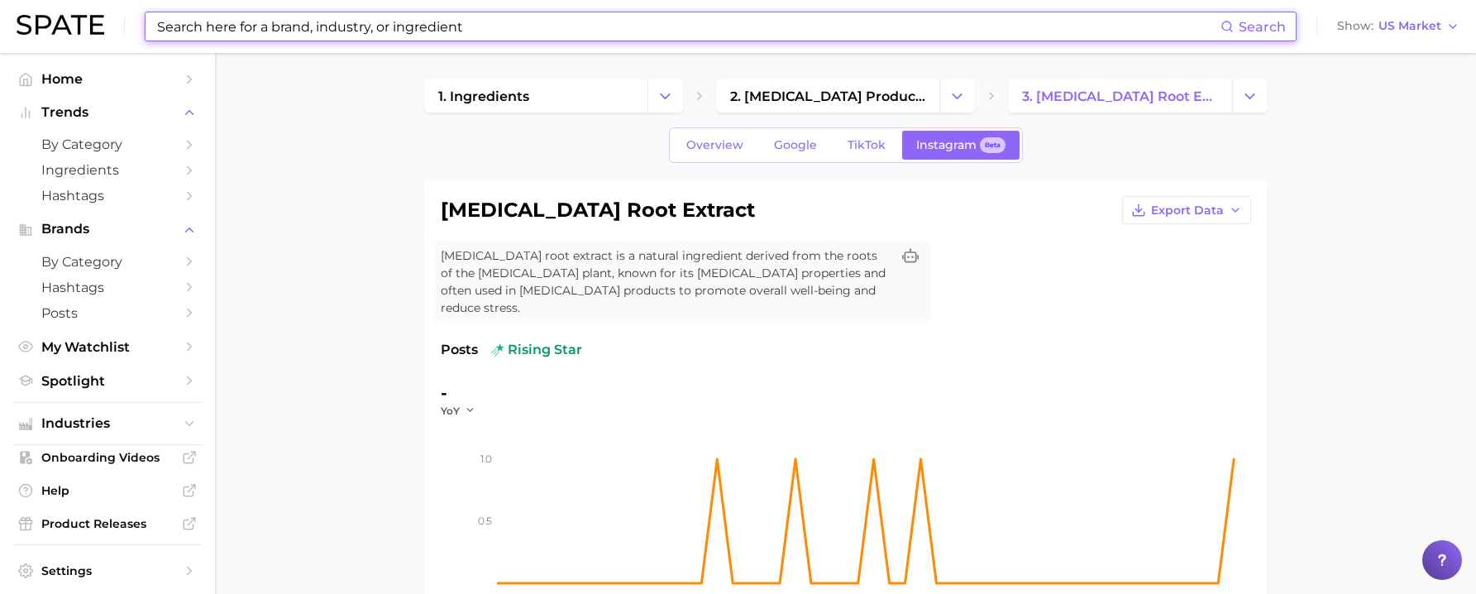
paste input "fermented resveratrol."
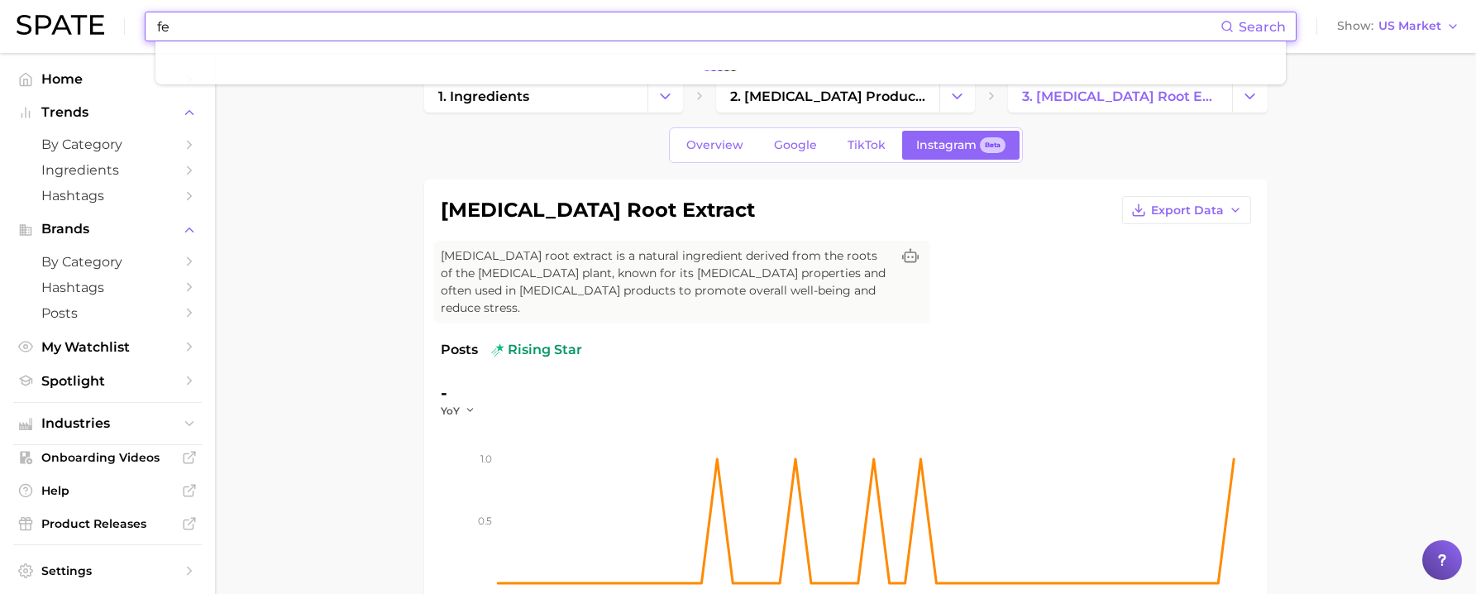
type input "f"
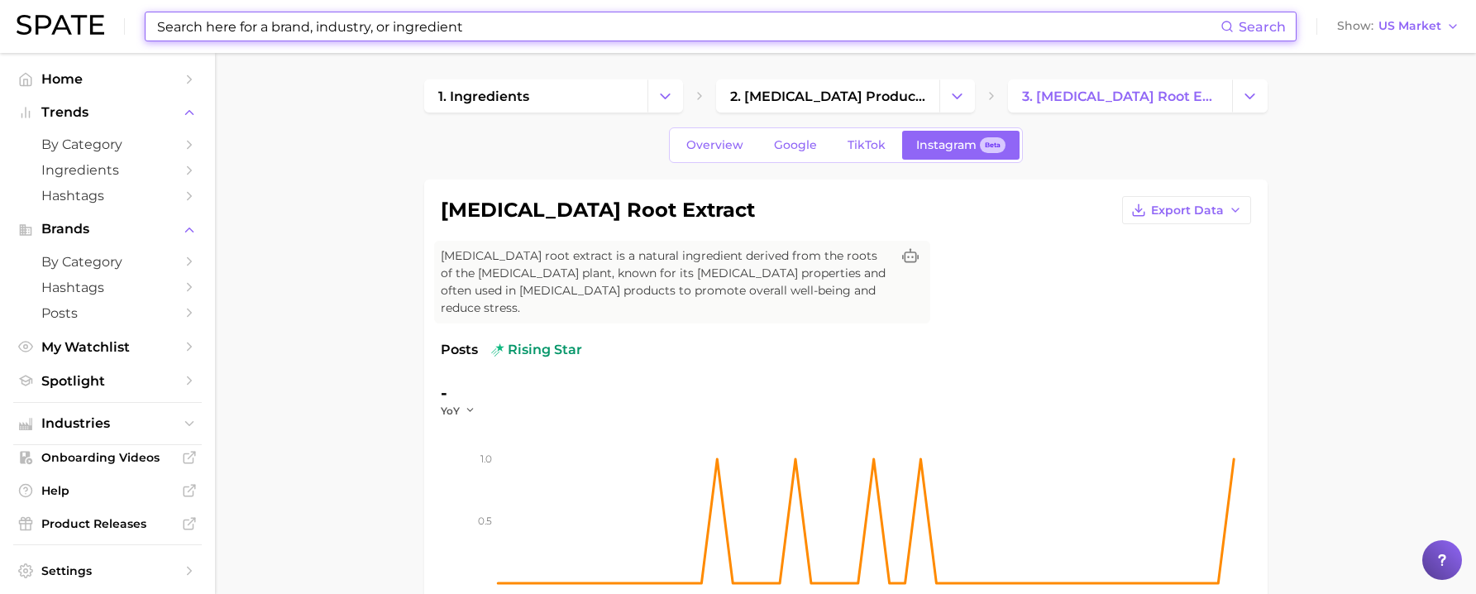
paste input "fermented resveratrol."
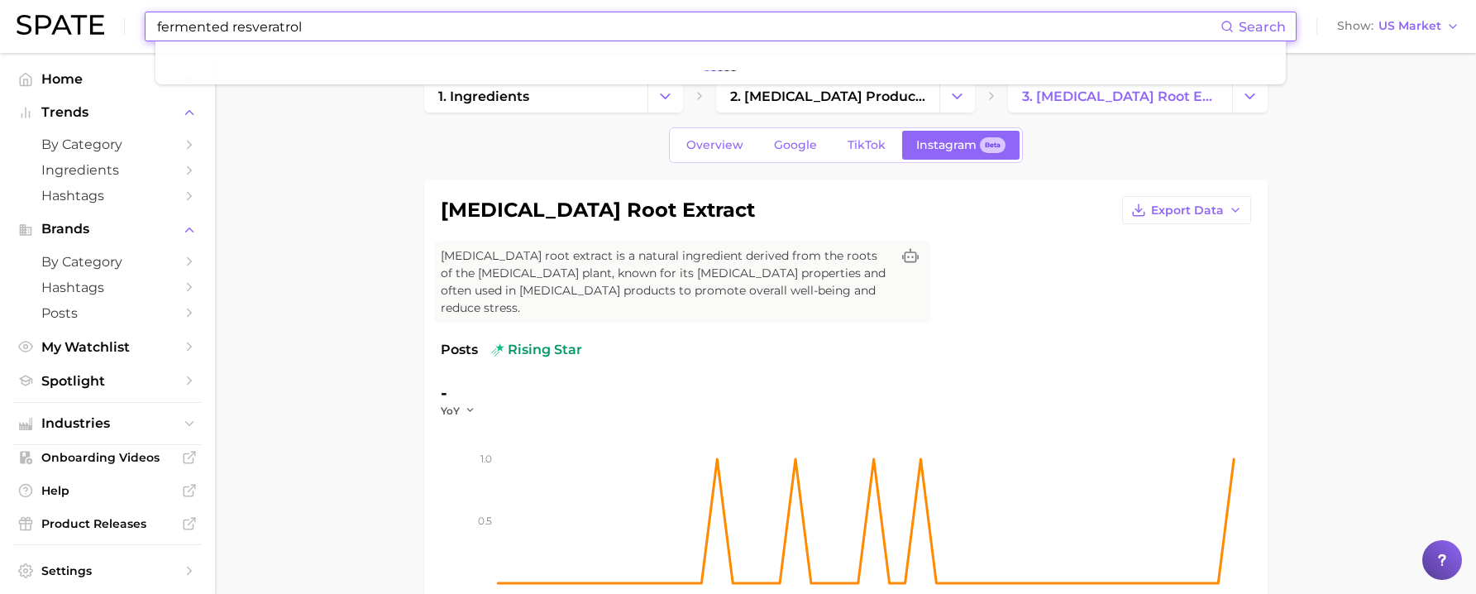
type input "fermented resveratrol"
